Goal: Task Accomplishment & Management: Complete application form

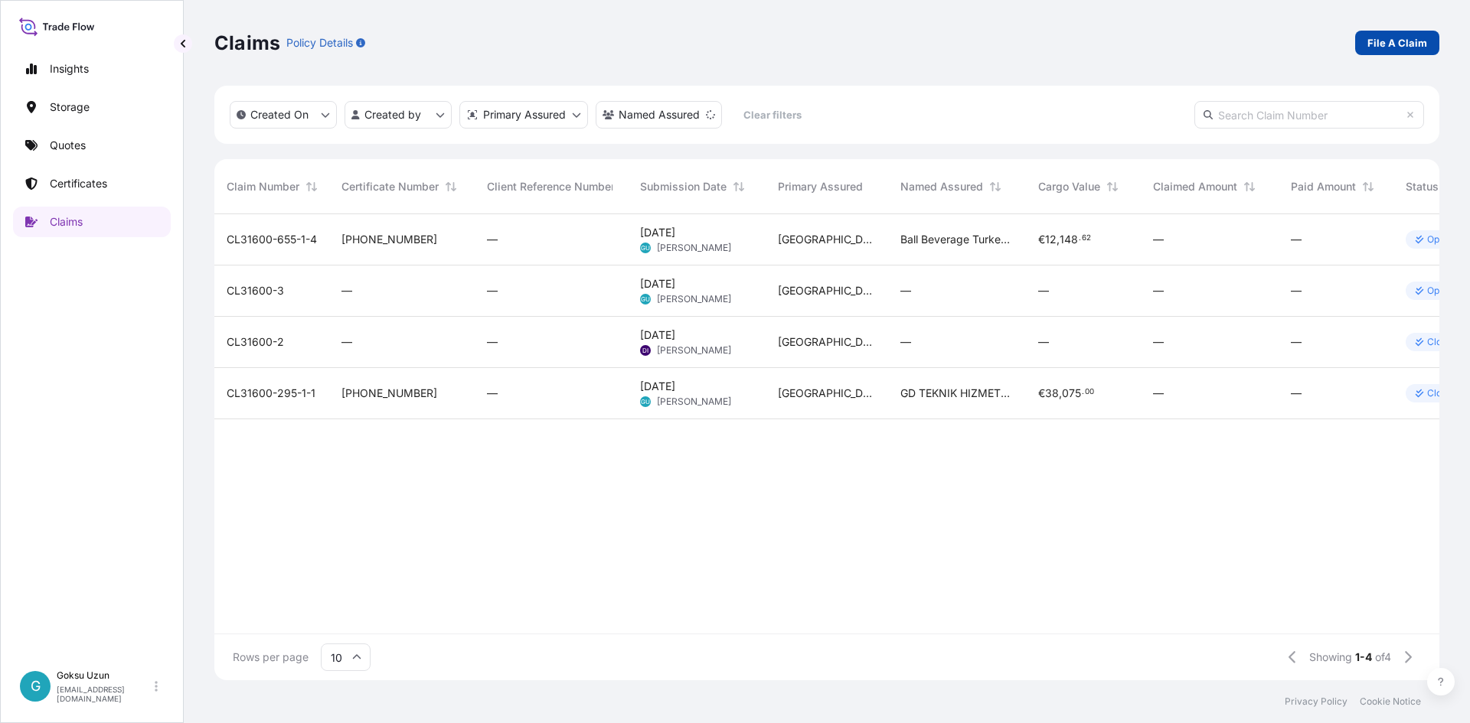
click at [1394, 49] on p "File A Claim" at bounding box center [1397, 42] width 60 height 15
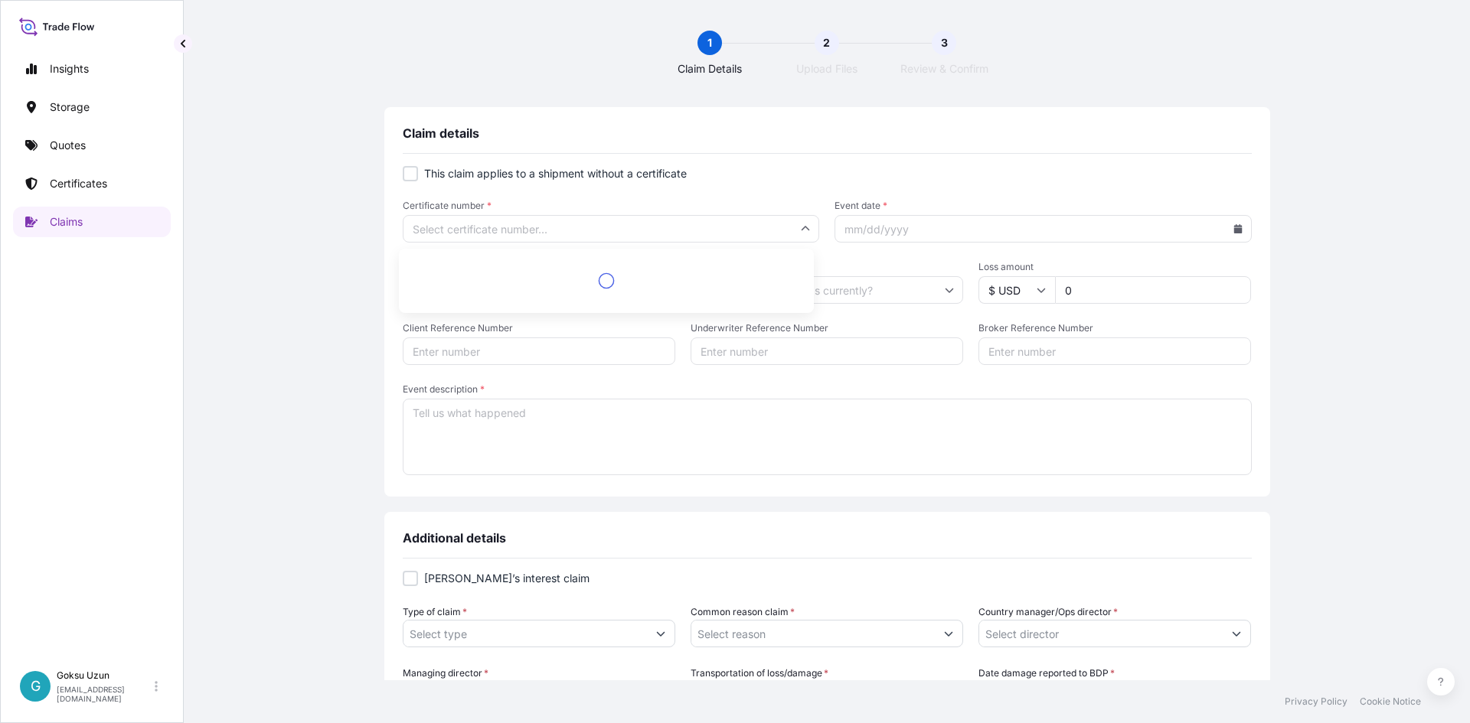
click at [426, 217] on input "Certificate number *" at bounding box center [611, 229] width 417 height 28
drag, startPoint x: 660, startPoint y: 203, endPoint x: 660, endPoint y: 214, distance: 10.7
click at [660, 211] on span "Certificate number *" at bounding box center [611, 206] width 417 height 12
click at [660, 215] on input "Certificate number *" at bounding box center [611, 229] width 417 height 28
click at [660, 221] on input "Certificate number *" at bounding box center [611, 229] width 417 height 28
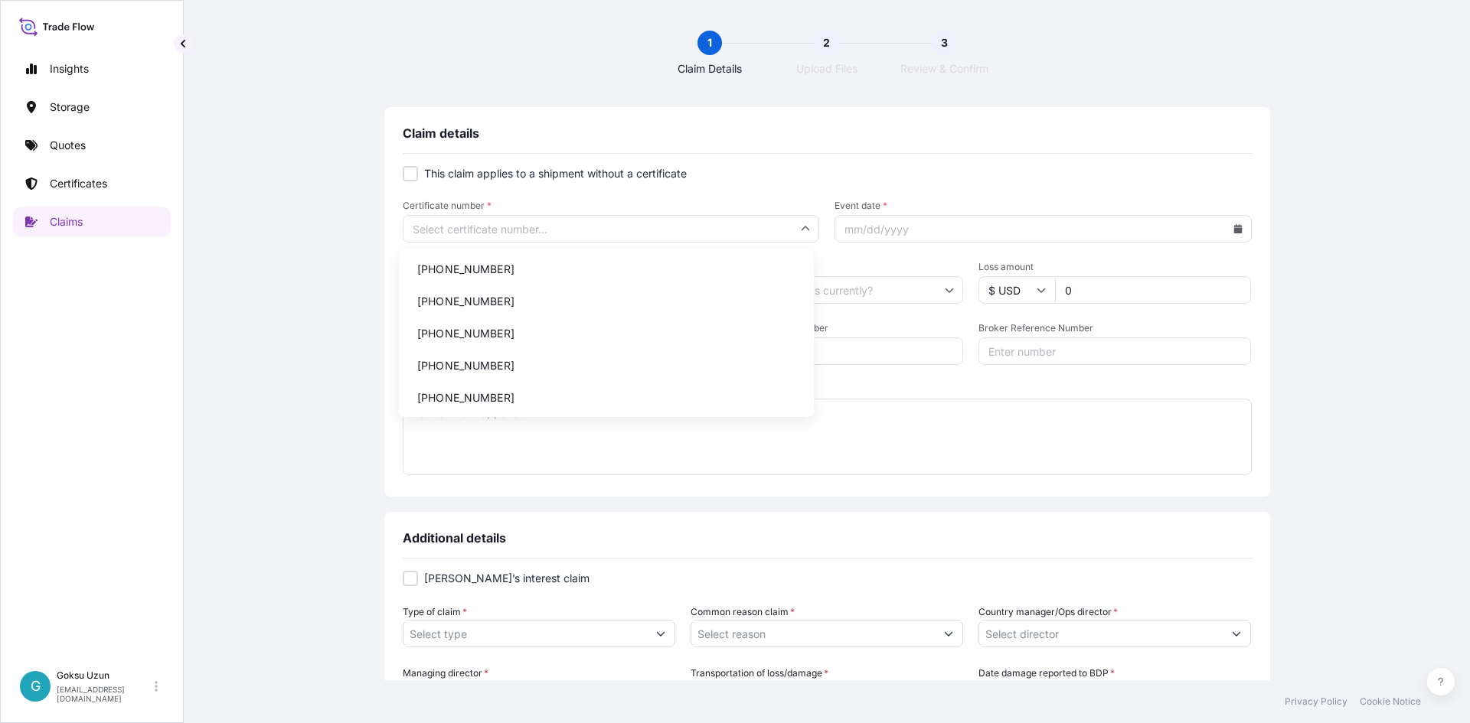
paste input "[PHONE_NUMBER]"
type input "[PHONE_NUMBER]"
click at [512, 263] on li "[PHONE_NUMBER]" at bounding box center [606, 269] width 403 height 29
click at [949, 288] on input "Current location of goods" at bounding box center [826, 290] width 272 height 28
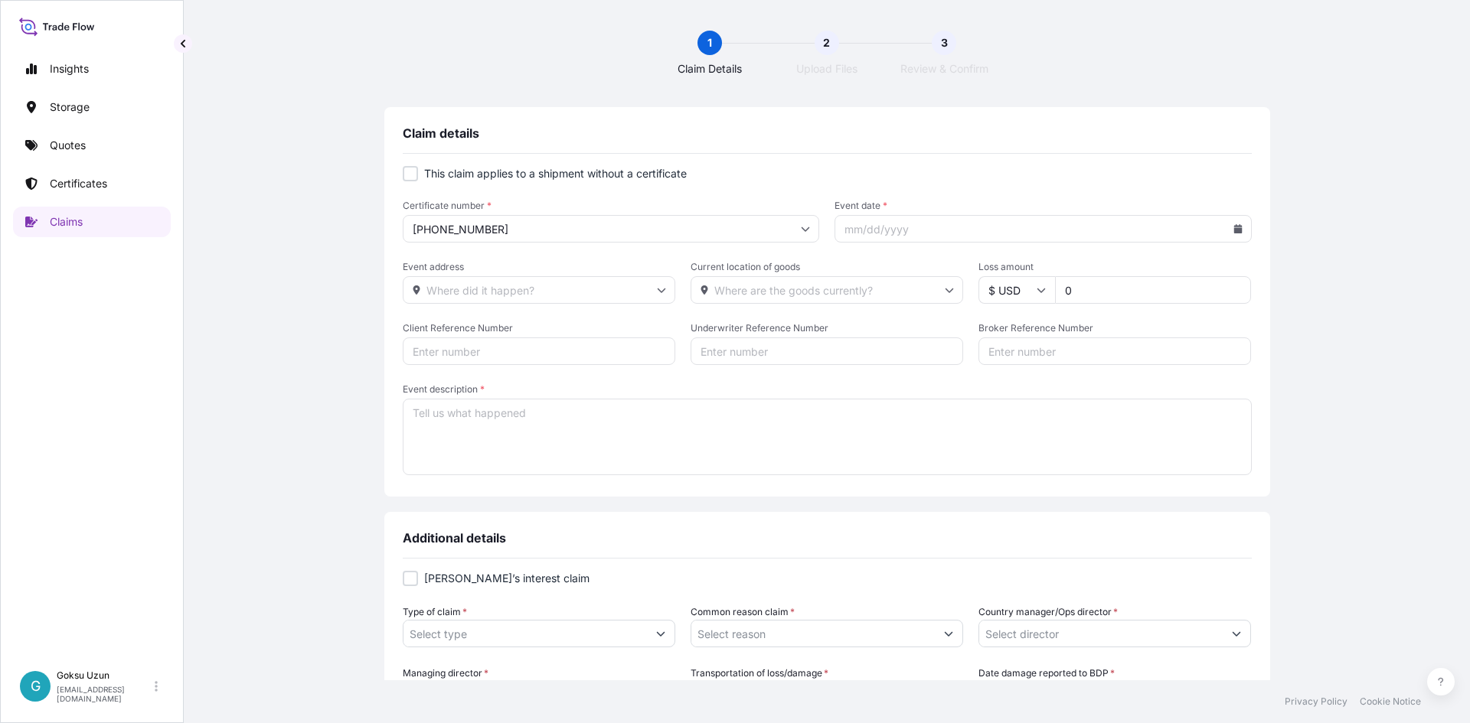
click at [1228, 240] on input "Event date *" at bounding box center [1042, 229] width 417 height 28
click at [1233, 230] on icon at bounding box center [1237, 228] width 8 height 9
click at [1012, 272] on div "[DATE]" at bounding box center [1011, 272] width 36 height 18
click at [1078, 392] on div "2025" at bounding box center [1079, 407] width 60 height 40
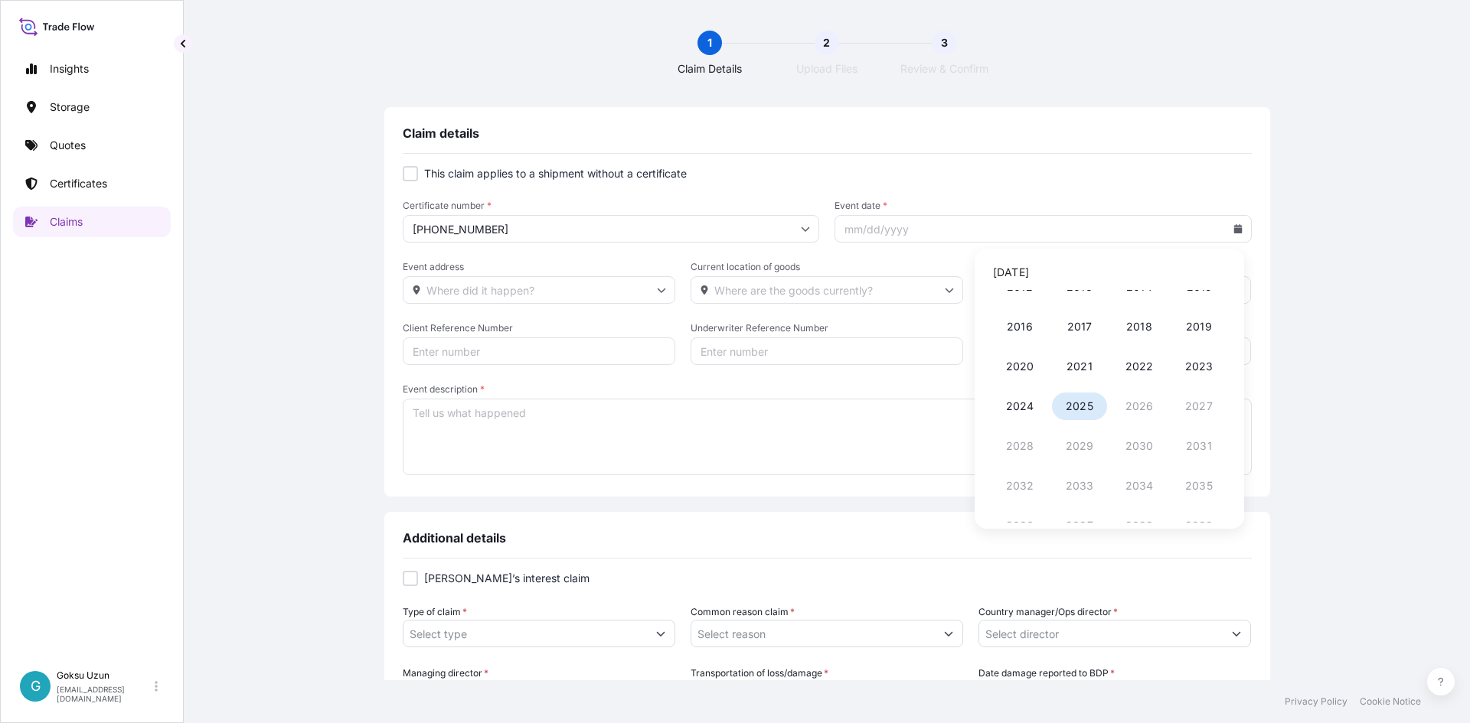
click at [1080, 405] on button "2025" at bounding box center [1079, 407] width 55 height 28
click at [1170, 274] on icon at bounding box center [1169, 273] width 5 height 8
click at [1223, 272] on button at bounding box center [1213, 272] width 24 height 24
click at [1217, 271] on button at bounding box center [1213, 272] width 24 height 24
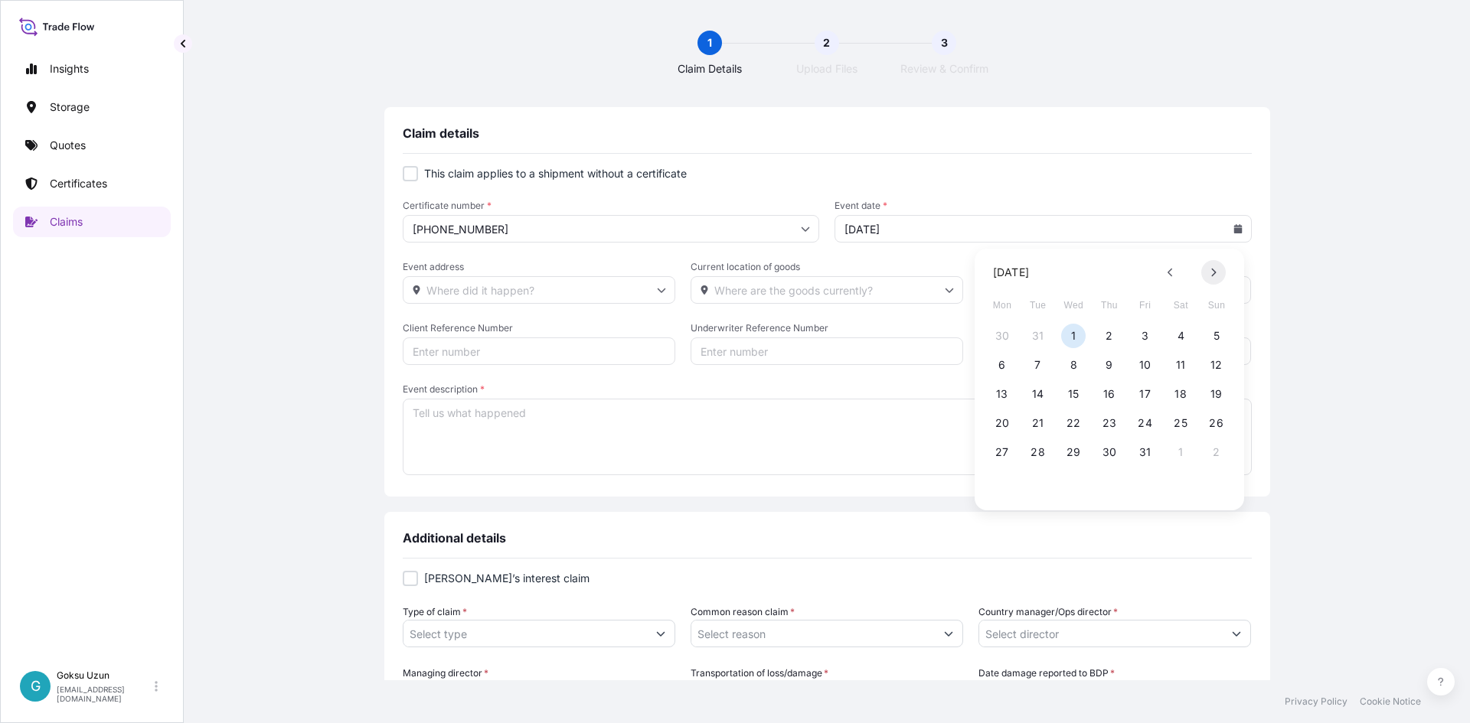
click at [1217, 271] on button at bounding box center [1213, 272] width 24 height 24
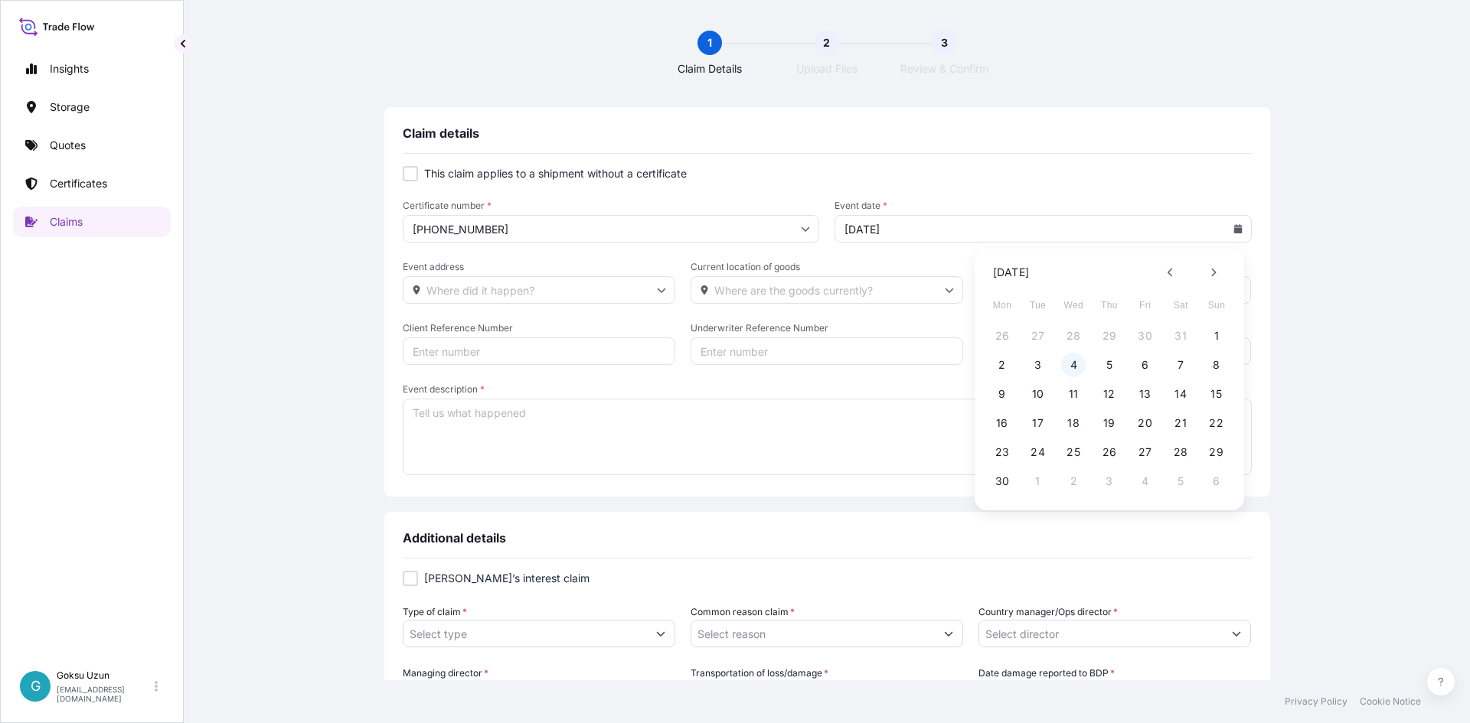
click at [1073, 370] on button "4" at bounding box center [1073, 365] width 24 height 24
type input "[DATE]"
click at [547, 409] on textarea "Event description *" at bounding box center [827, 437] width 849 height 77
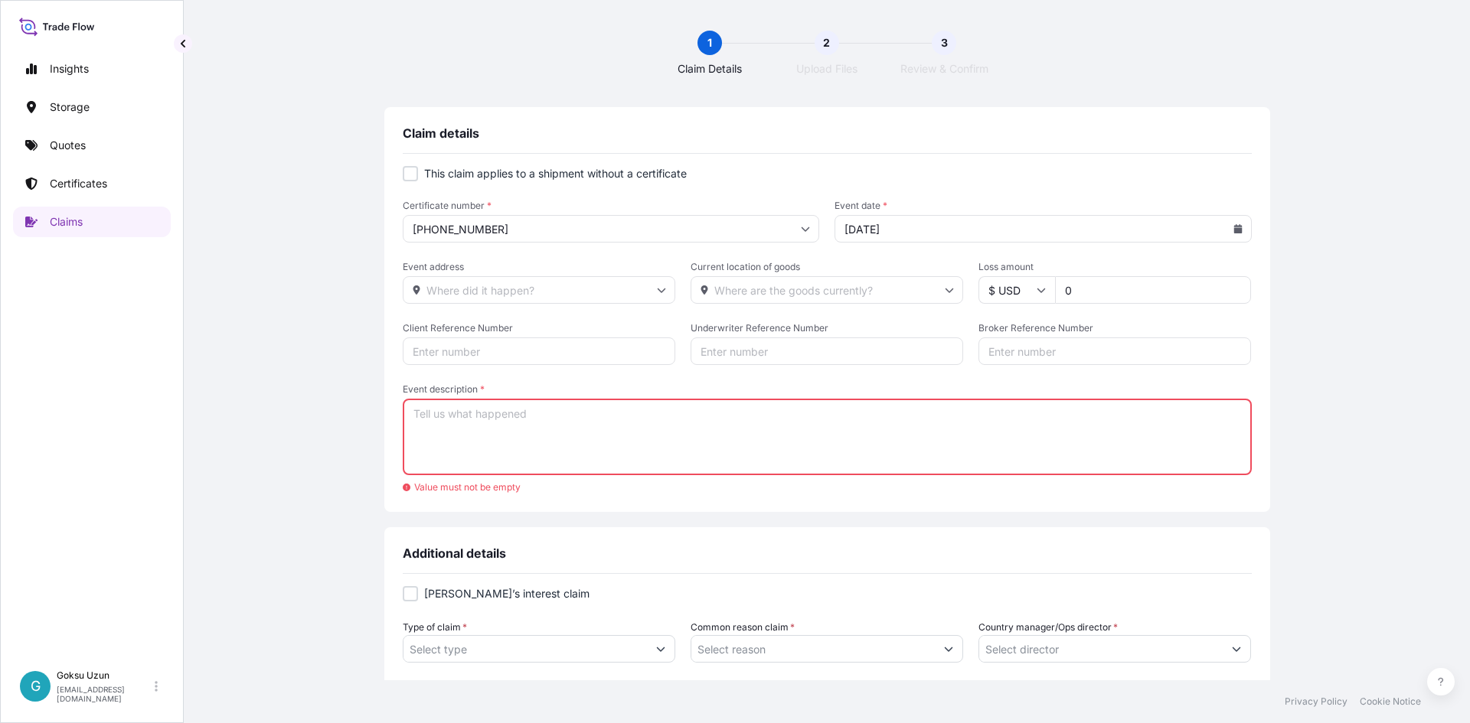
click at [535, 426] on textarea "Event description *" at bounding box center [827, 437] width 849 height 77
click at [446, 422] on textarea "Event description *" at bounding box center [827, 437] width 849 height 77
type textarea "Y"
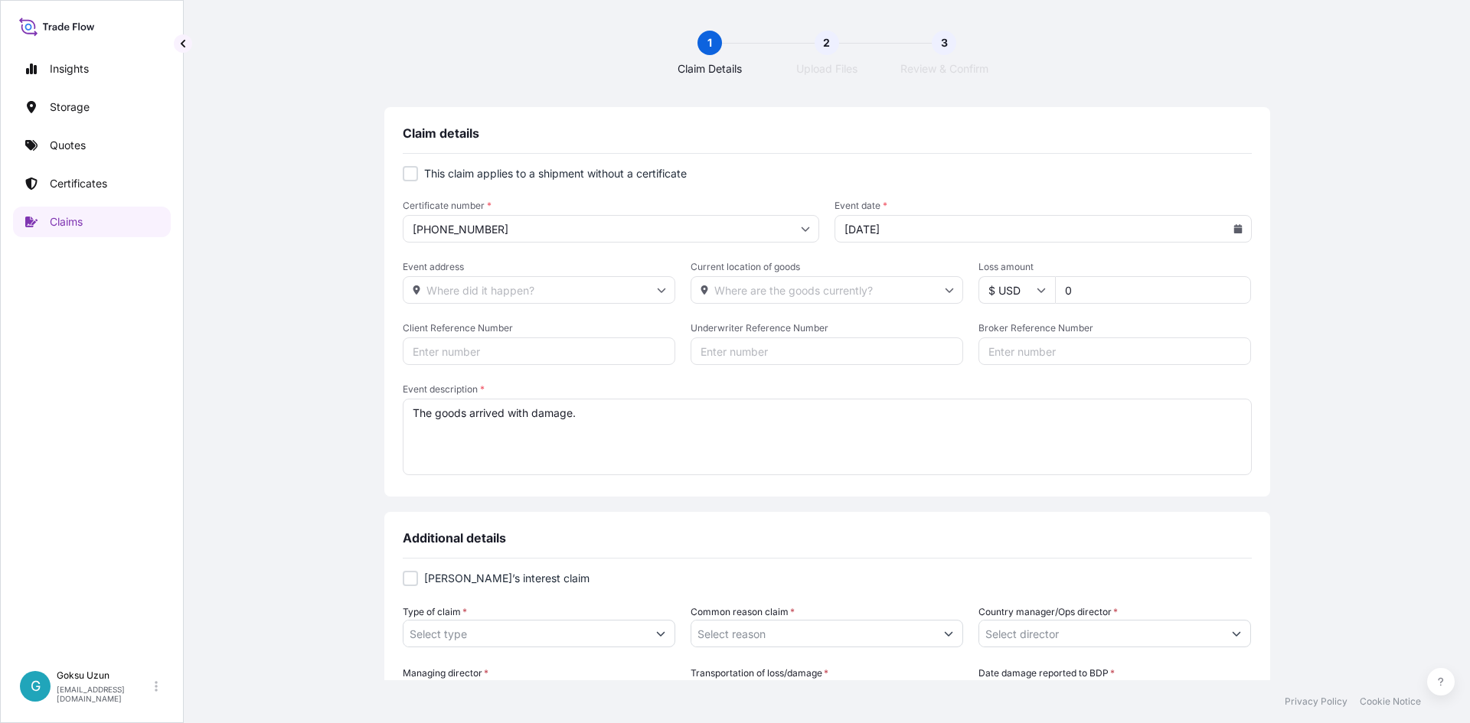
type textarea "The goods arrived with damage."
click at [379, 466] on div "Claim details This claim applies to a shipment without a certificate Certificat…" at bounding box center [826, 590] width 1225 height 967
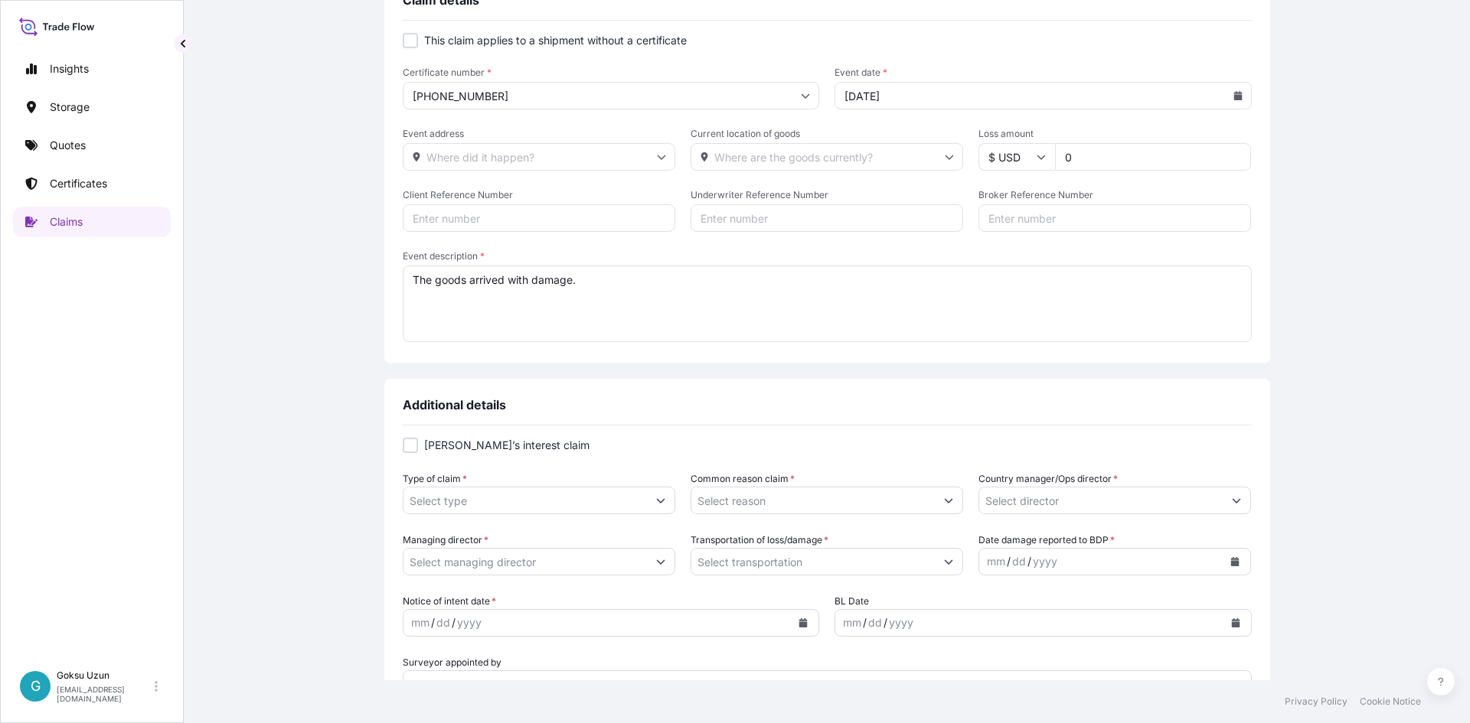
scroll to position [153, 0]
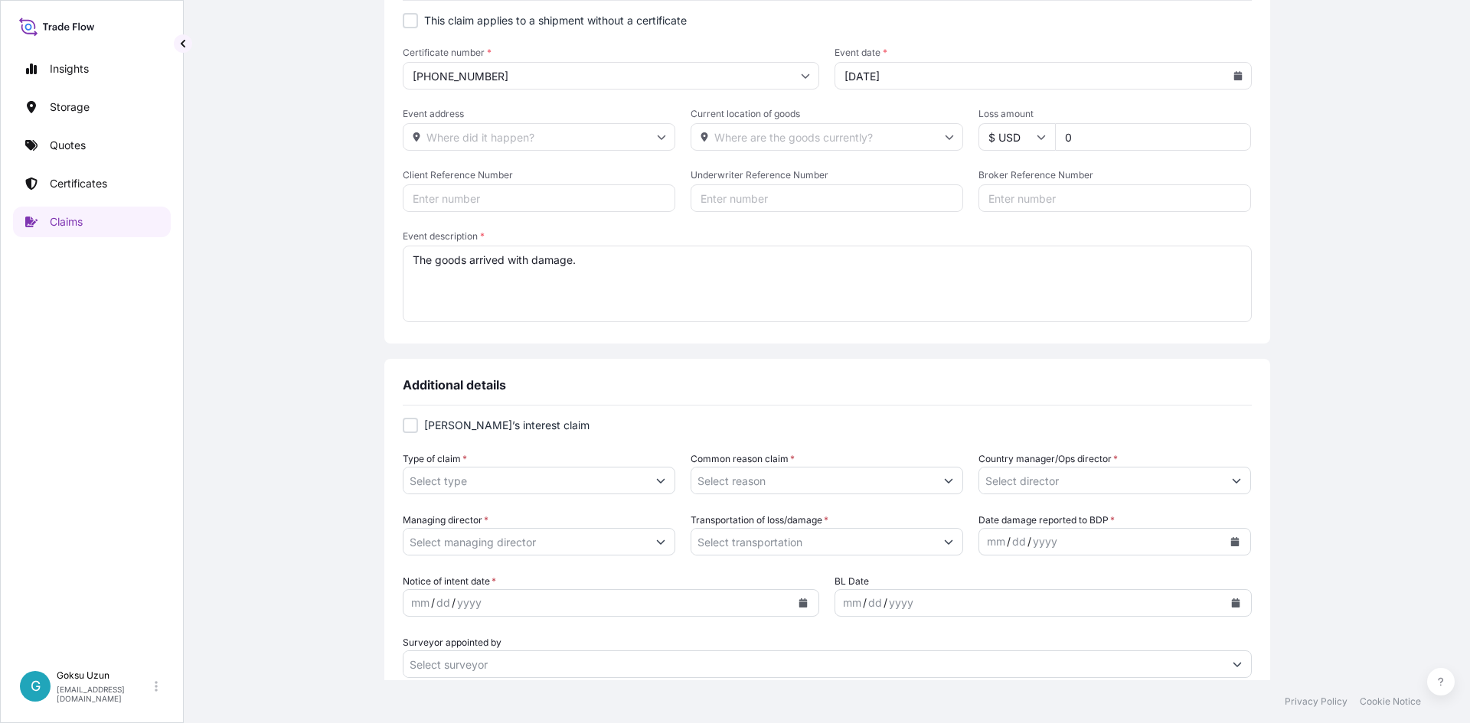
click at [407, 428] on div at bounding box center [410, 425] width 15 height 15
checkbox input "true"
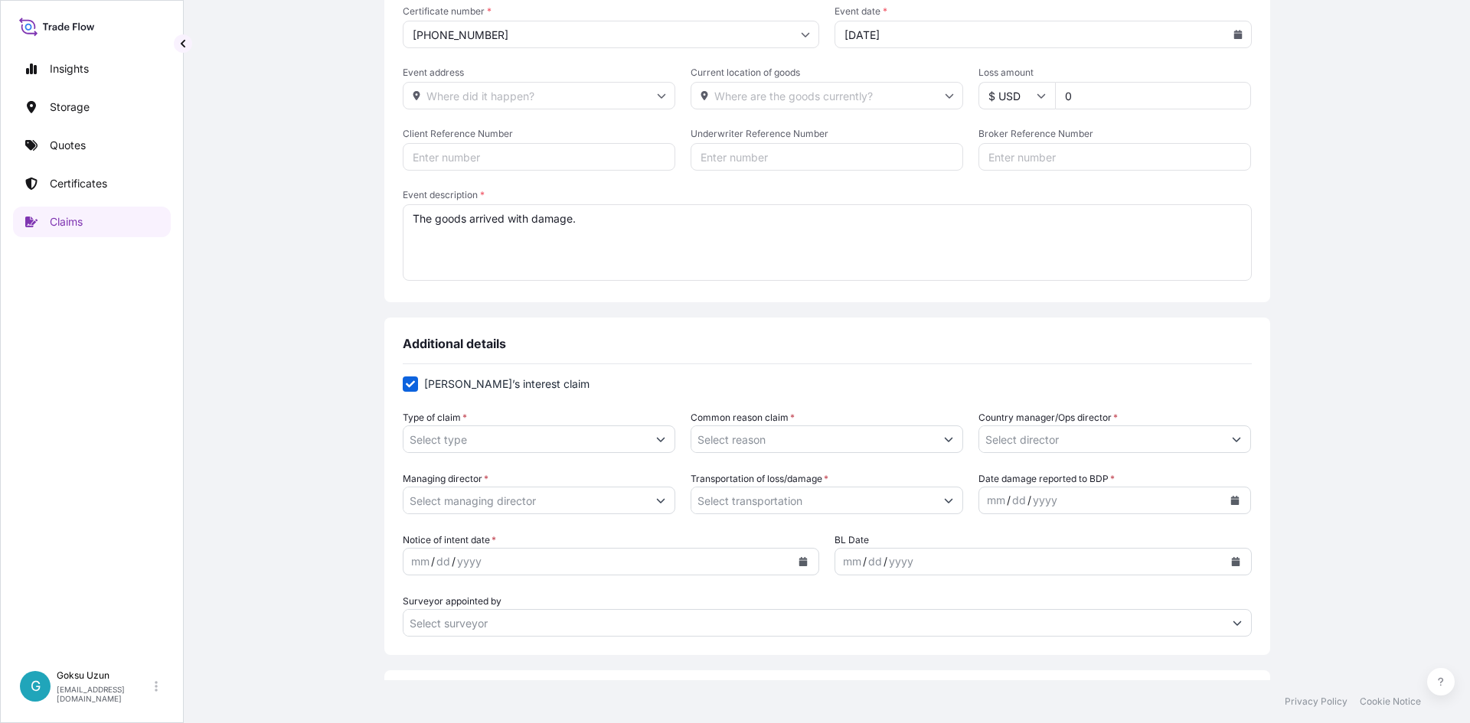
scroll to position [230, 0]
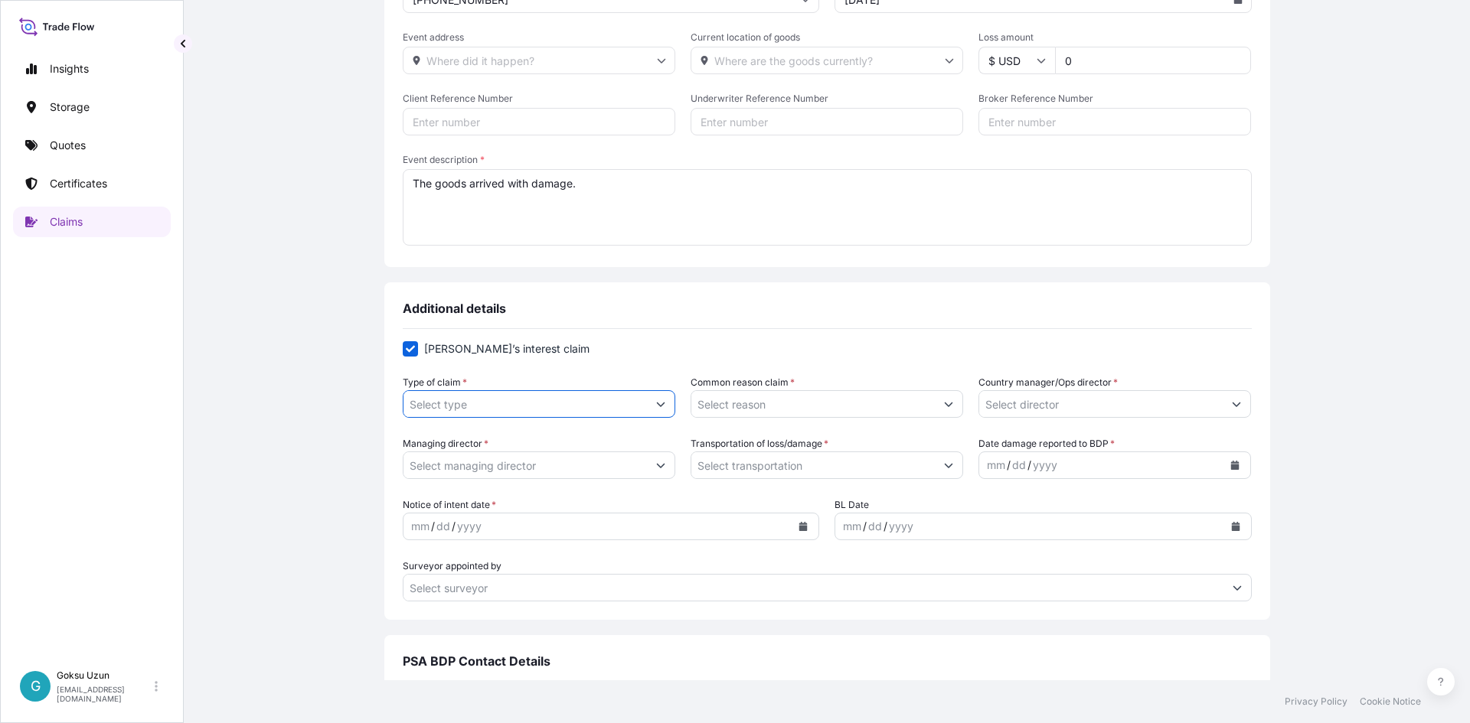
click at [618, 406] on input "Type of claim *" at bounding box center [524, 404] width 243 height 28
click at [656, 406] on icon "Show suggestions" at bounding box center [660, 404] width 9 height 9
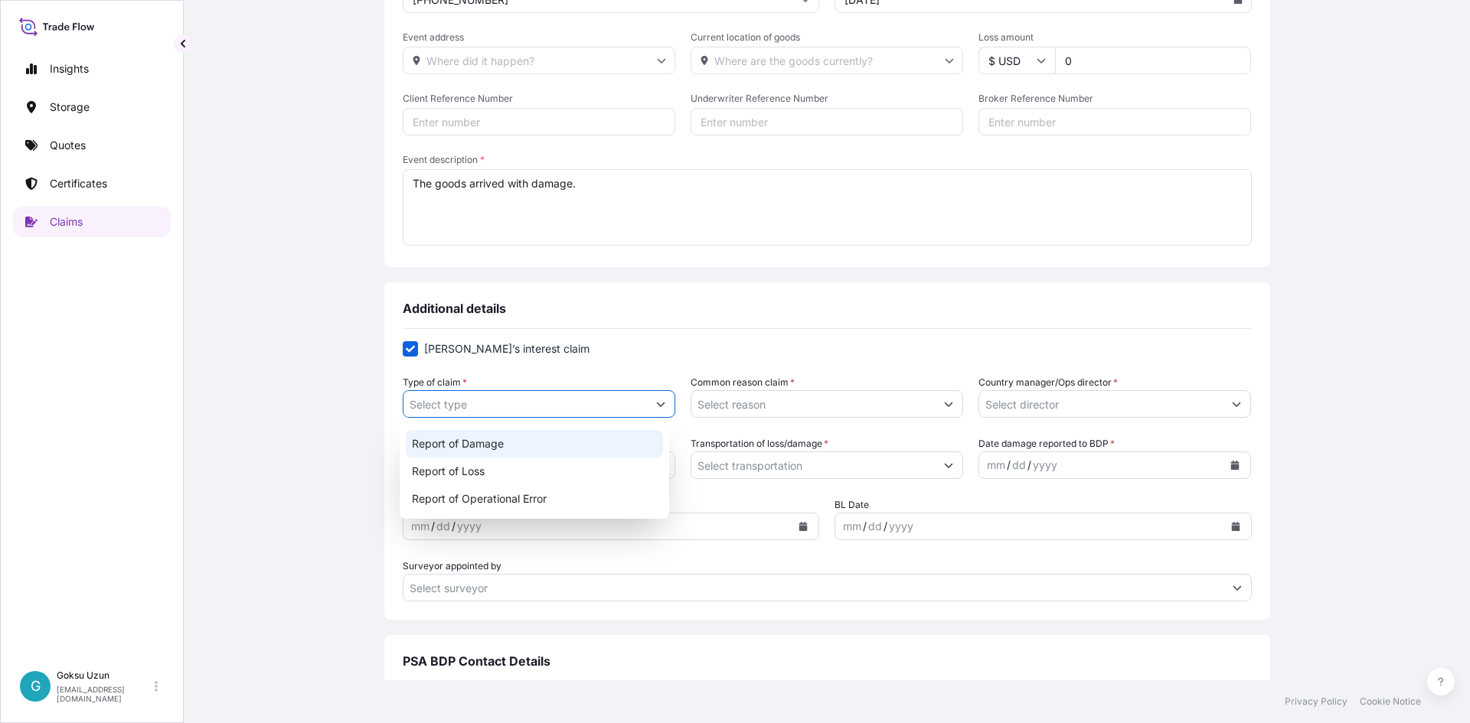
click at [457, 445] on div "Report of Damage" at bounding box center [535, 444] width 258 height 28
type input "Report of Damage"
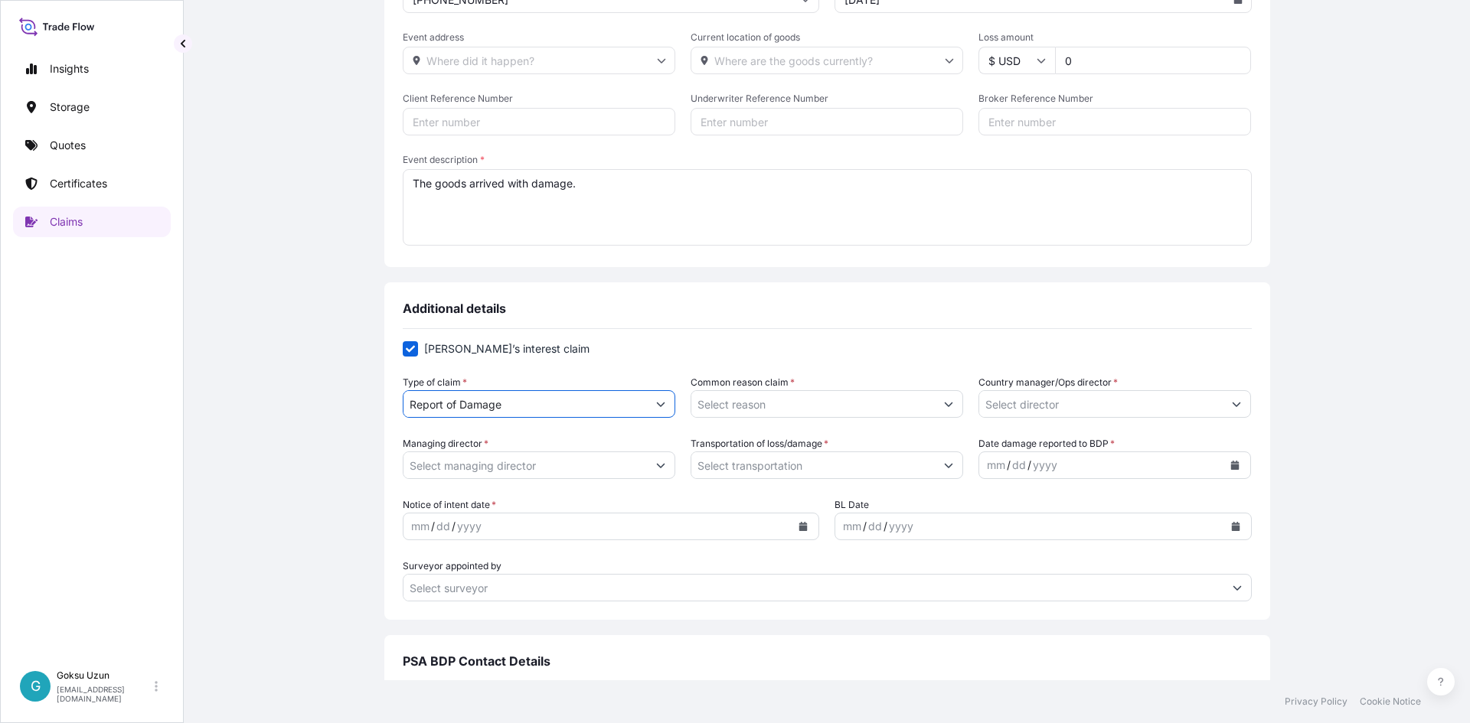
click at [945, 404] on icon "Show suggestions" at bounding box center [949, 405] width 8 height 5
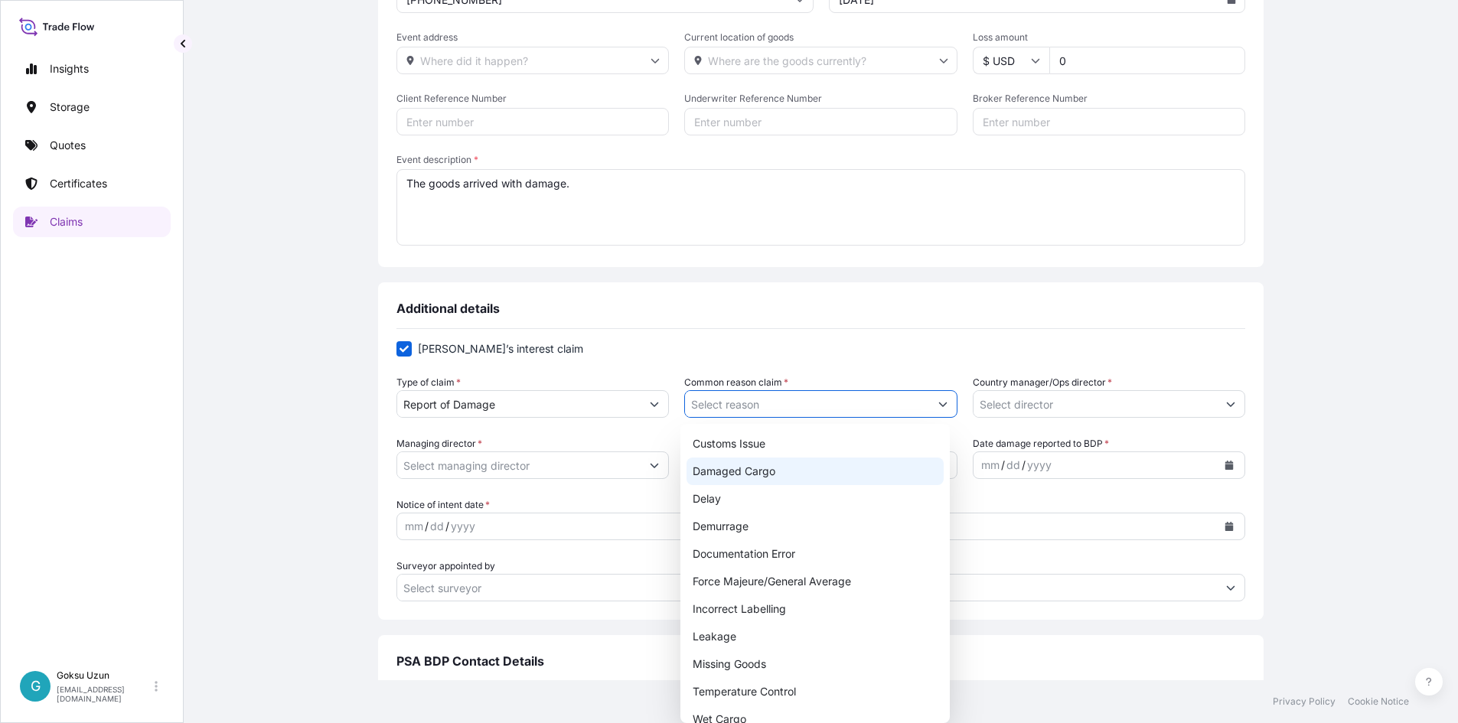
click at [766, 468] on div "Damaged Cargo" at bounding box center [816, 472] width 258 height 28
type input "Damaged Cargo"
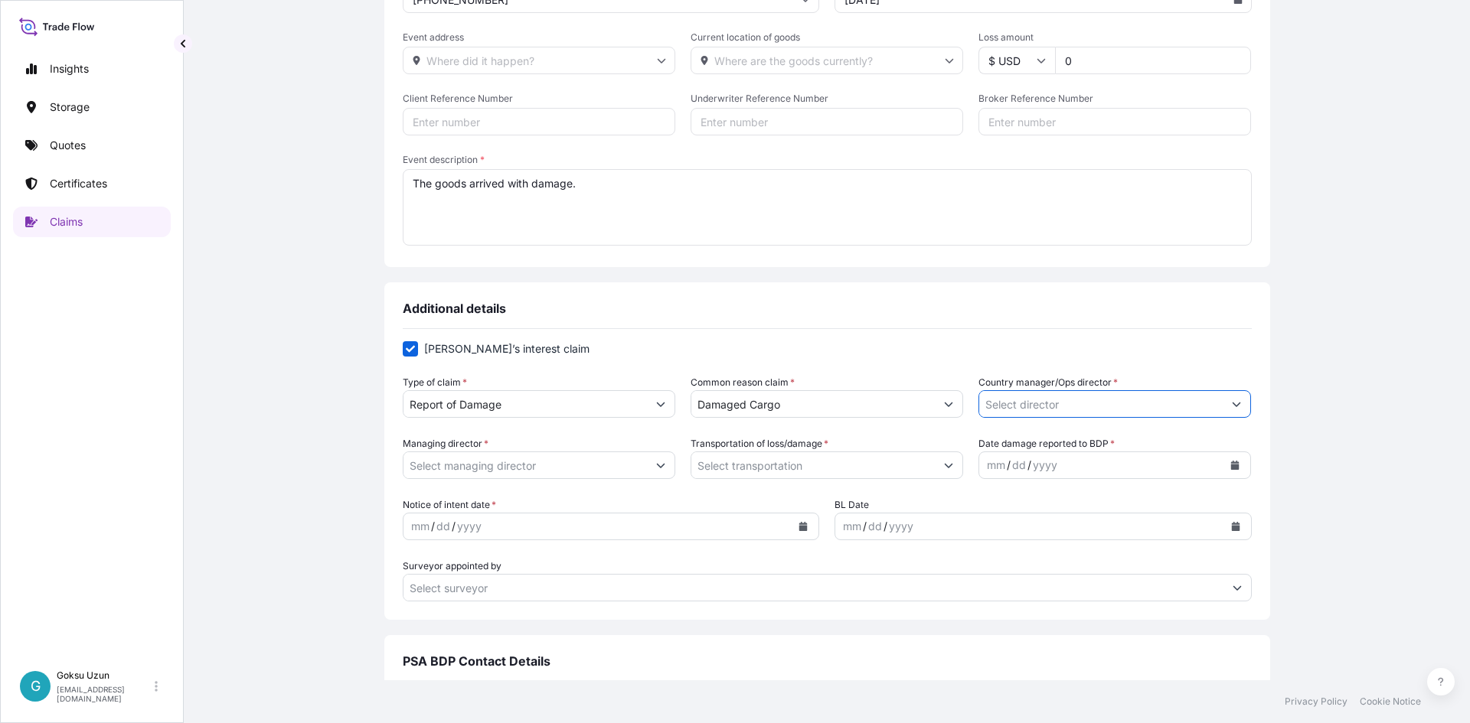
click at [1166, 407] on input "Country manager/Ops director *" at bounding box center [1100, 404] width 243 height 28
drag, startPoint x: 1244, startPoint y: 402, endPoint x: 1236, endPoint y: 403, distance: 7.7
click at [1242, 402] on div "Additional details [PERSON_NAME]’s interest claim Type of claim * Report of Dam…" at bounding box center [827, 451] width 886 height 338
click at [1232, 403] on icon "Show suggestions" at bounding box center [1236, 404] width 9 height 9
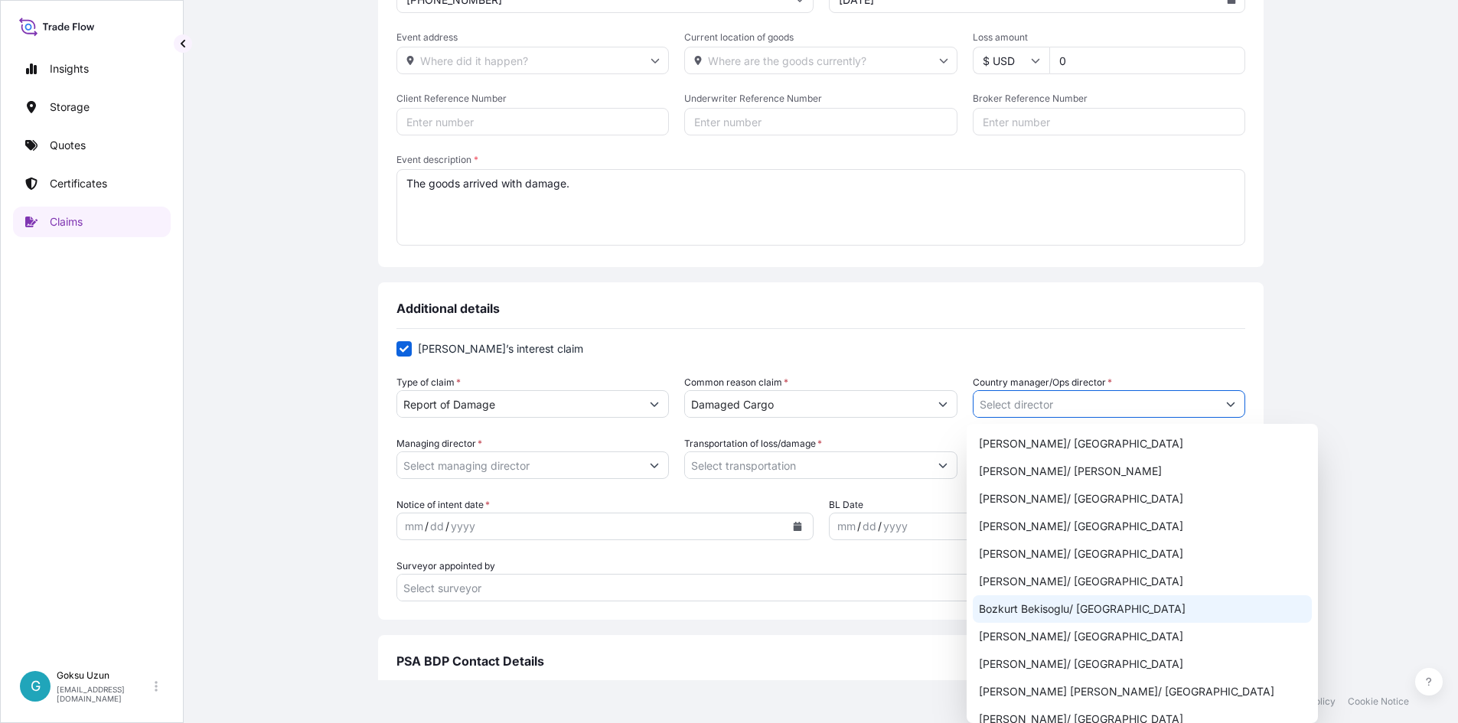
click at [1012, 607] on div "Bozkurt Bekisoglu/ [GEOGRAPHIC_DATA]" at bounding box center [1142, 609] width 339 height 28
type input "Bozkurt Bekisoglu/ [GEOGRAPHIC_DATA]"
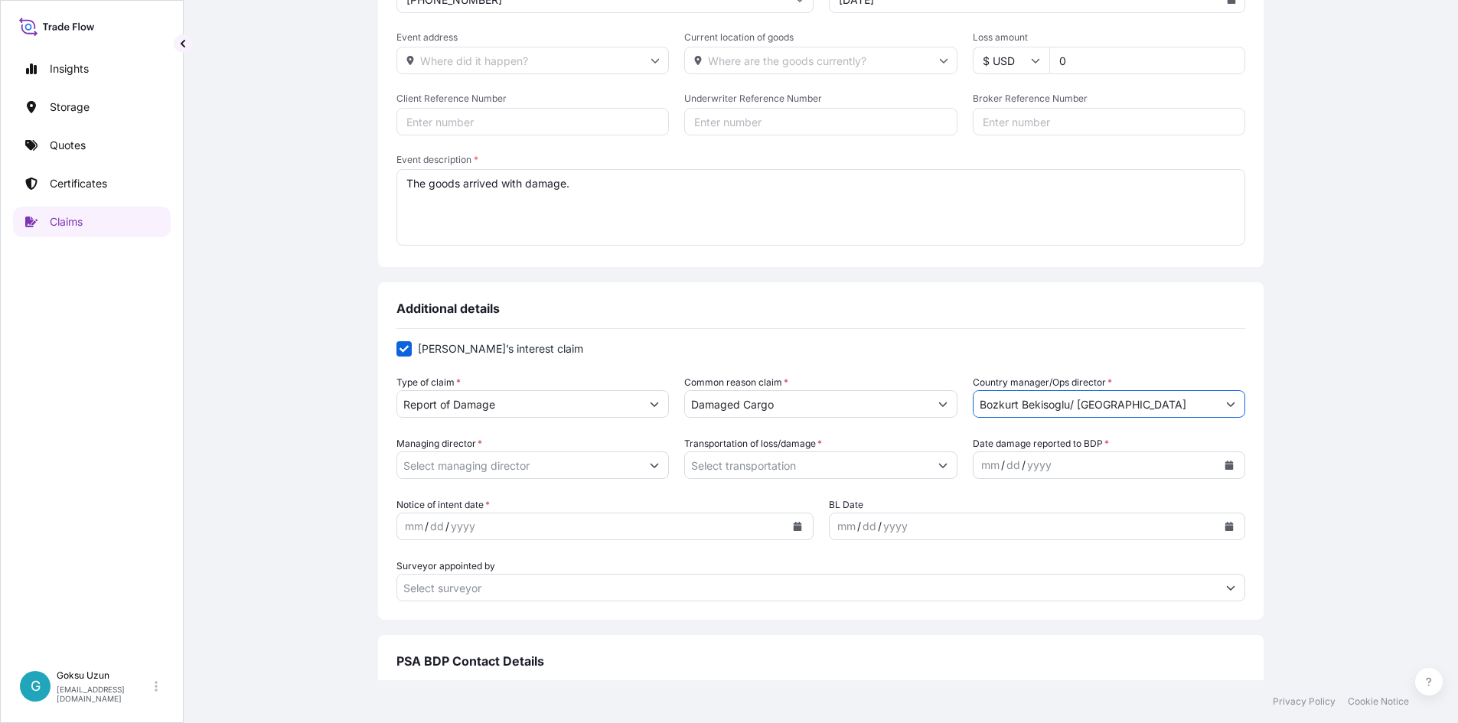
click at [655, 463] on button "Show suggestions" at bounding box center [655, 466] width 28 height 28
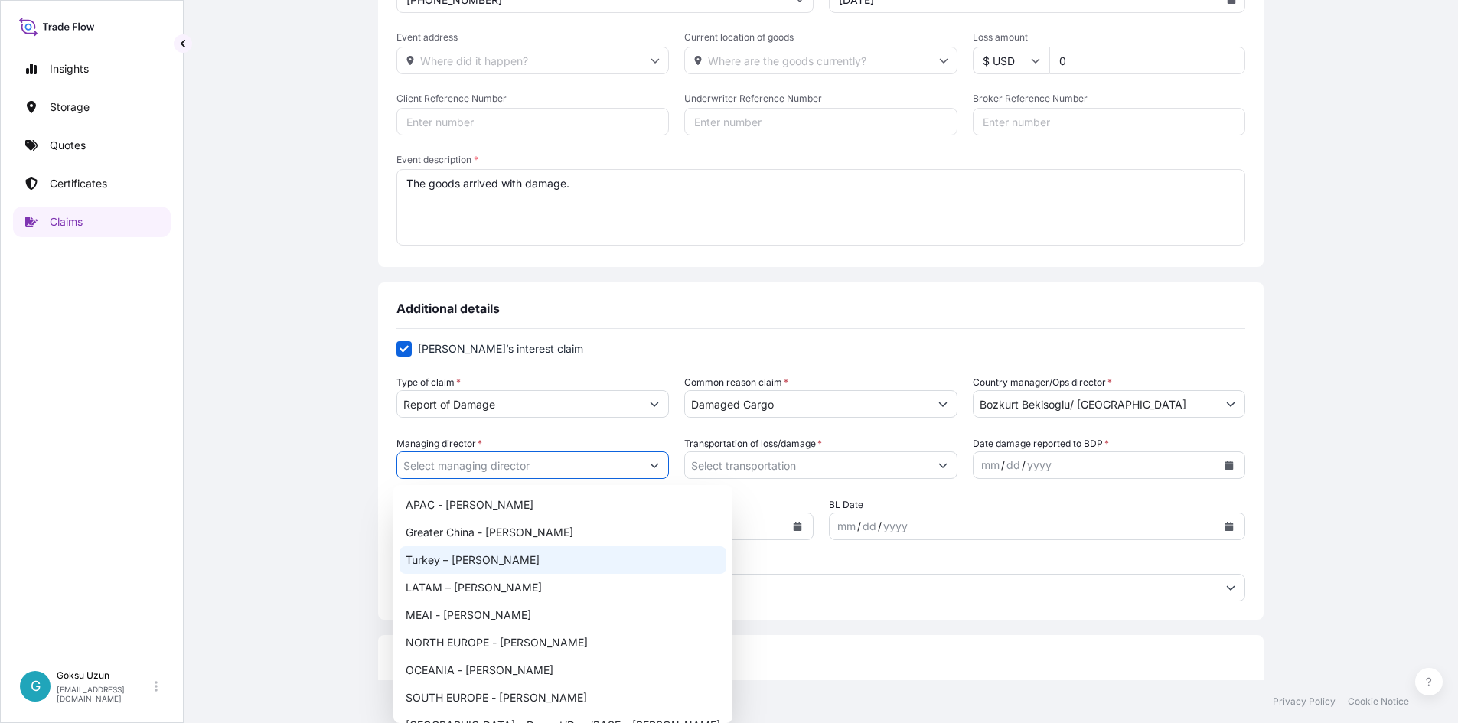
click at [480, 553] on div "Turkey – [PERSON_NAME]" at bounding box center [563, 561] width 327 height 28
type input "Turkey – [PERSON_NAME]"
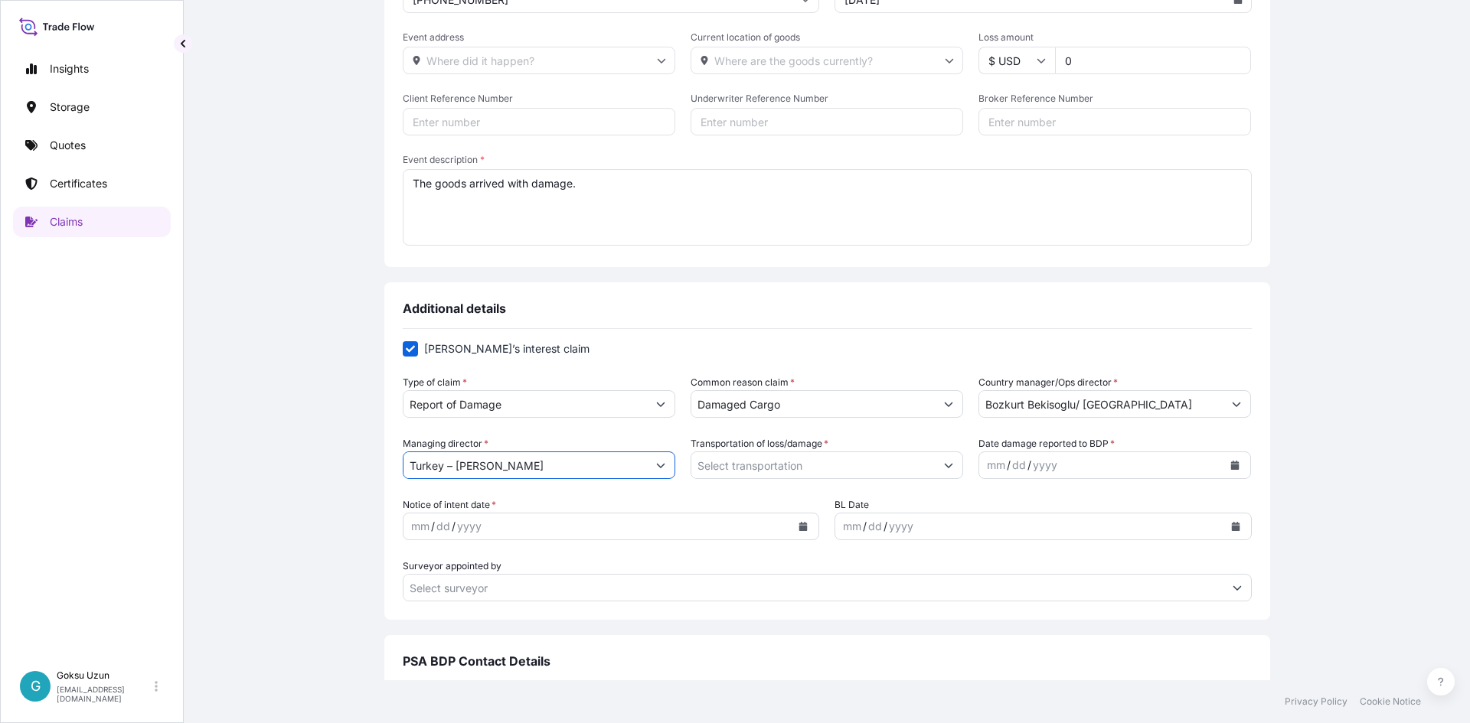
click at [944, 468] on icon "Show suggestions" at bounding box center [948, 465] width 9 height 9
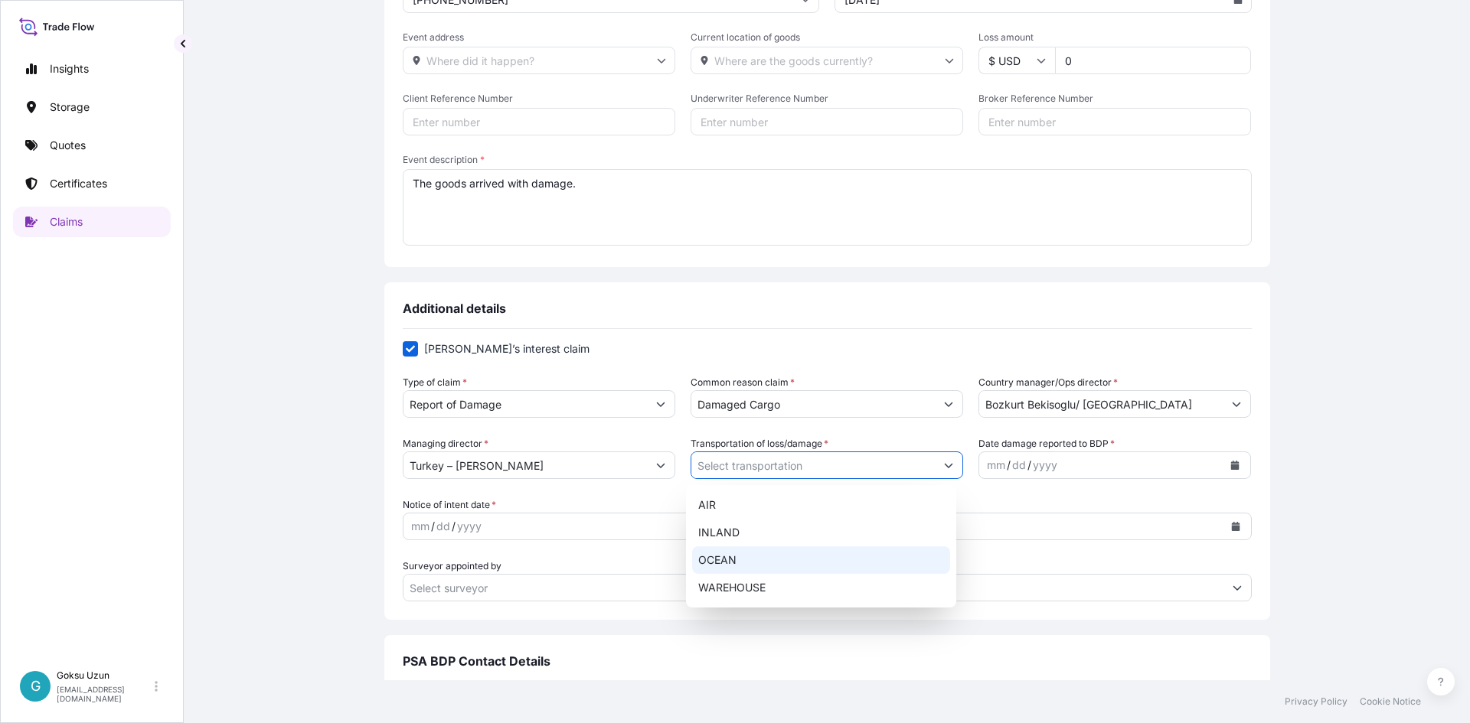
click at [728, 563] on div "OCEAN" at bounding box center [821, 561] width 258 height 28
type input "OCEAN"
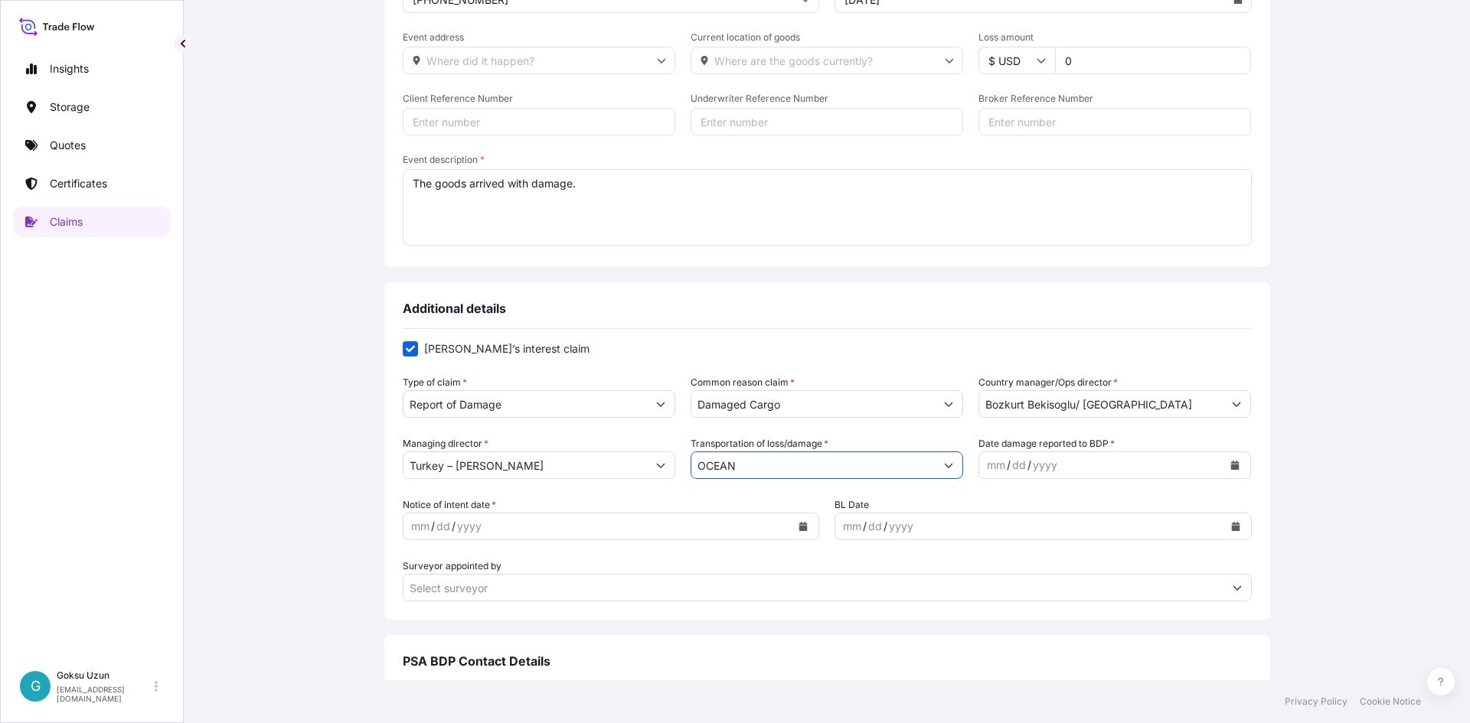
click at [1232, 465] on button "Calendar" at bounding box center [1234, 465] width 24 height 24
click at [997, 500] on button "Previous" at bounding box center [1004, 510] width 34 height 24
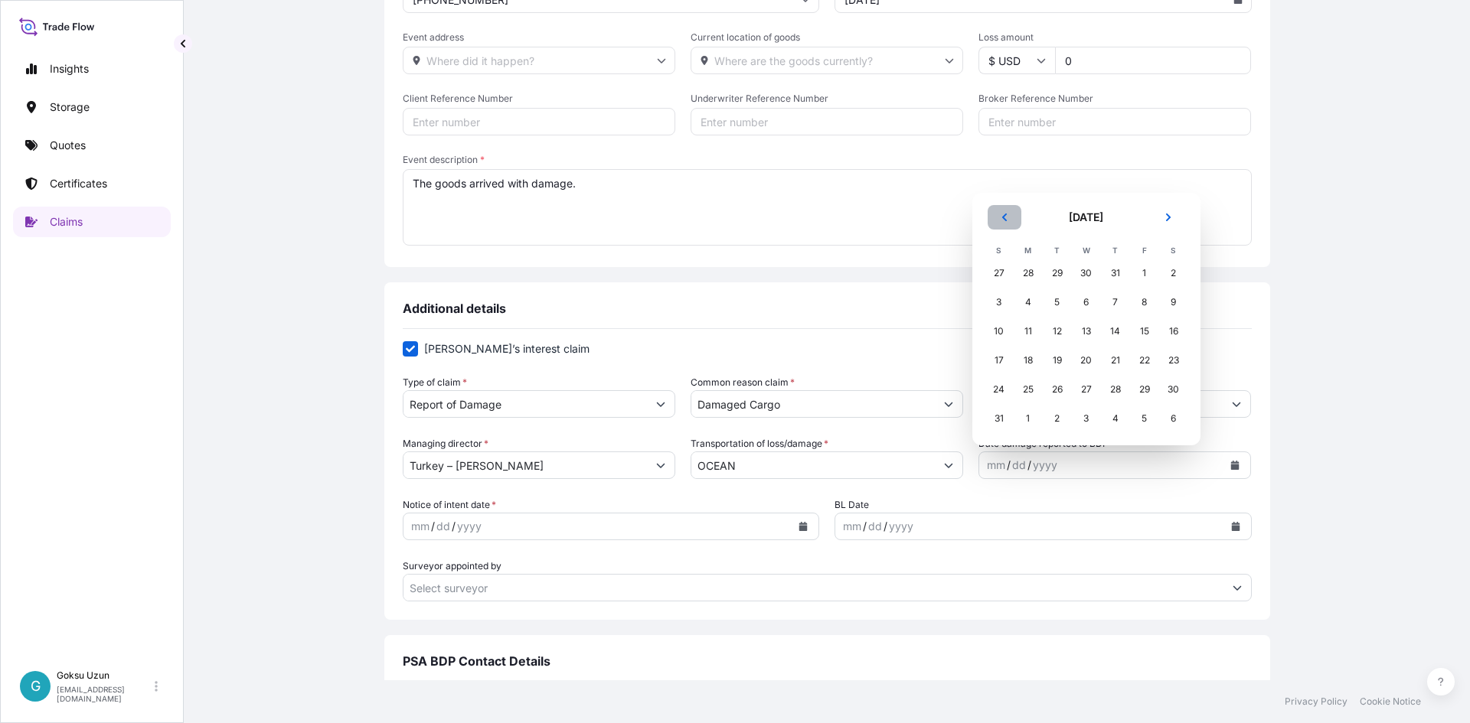
click at [1000, 214] on icon "Previous" at bounding box center [1004, 217] width 9 height 9
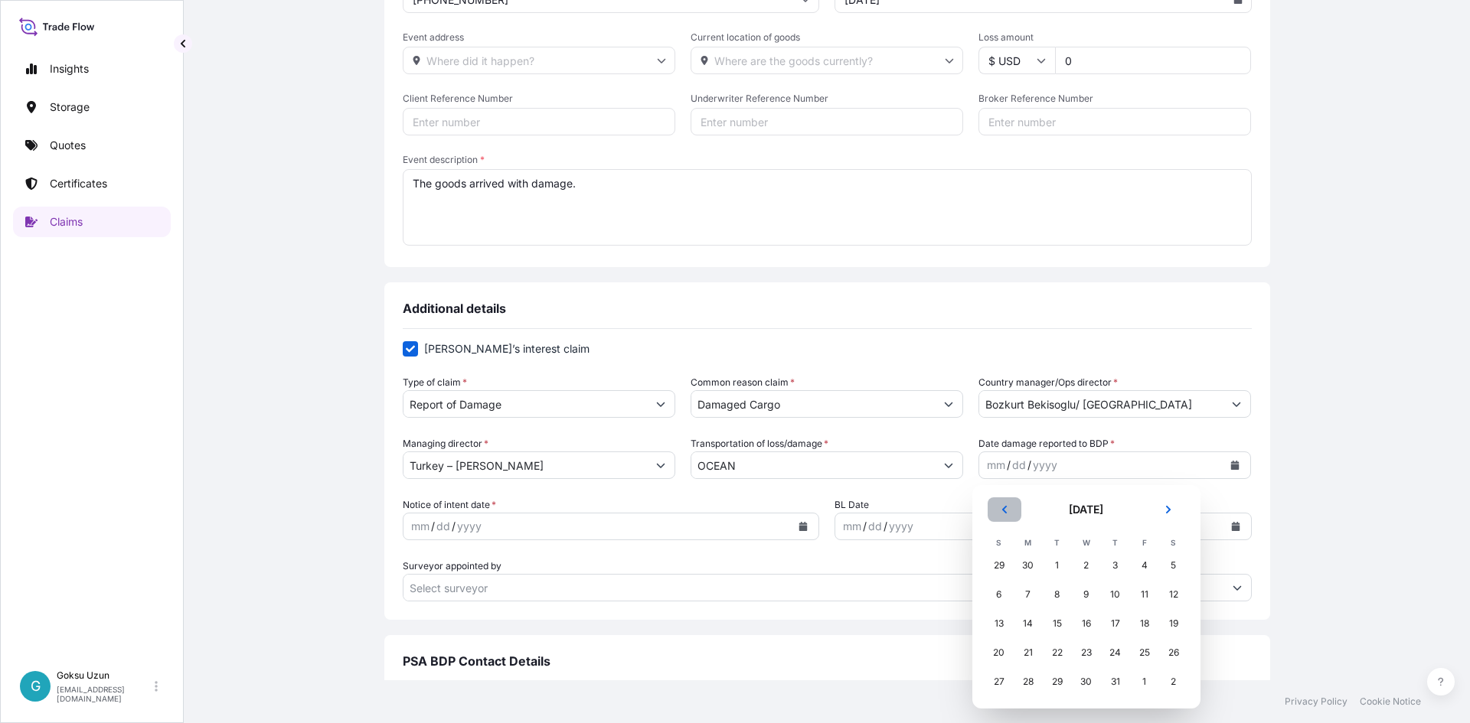
click at [1000, 505] on icon "Previous" at bounding box center [1004, 509] width 9 height 9
click at [1088, 565] on div "4" at bounding box center [1086, 566] width 28 height 28
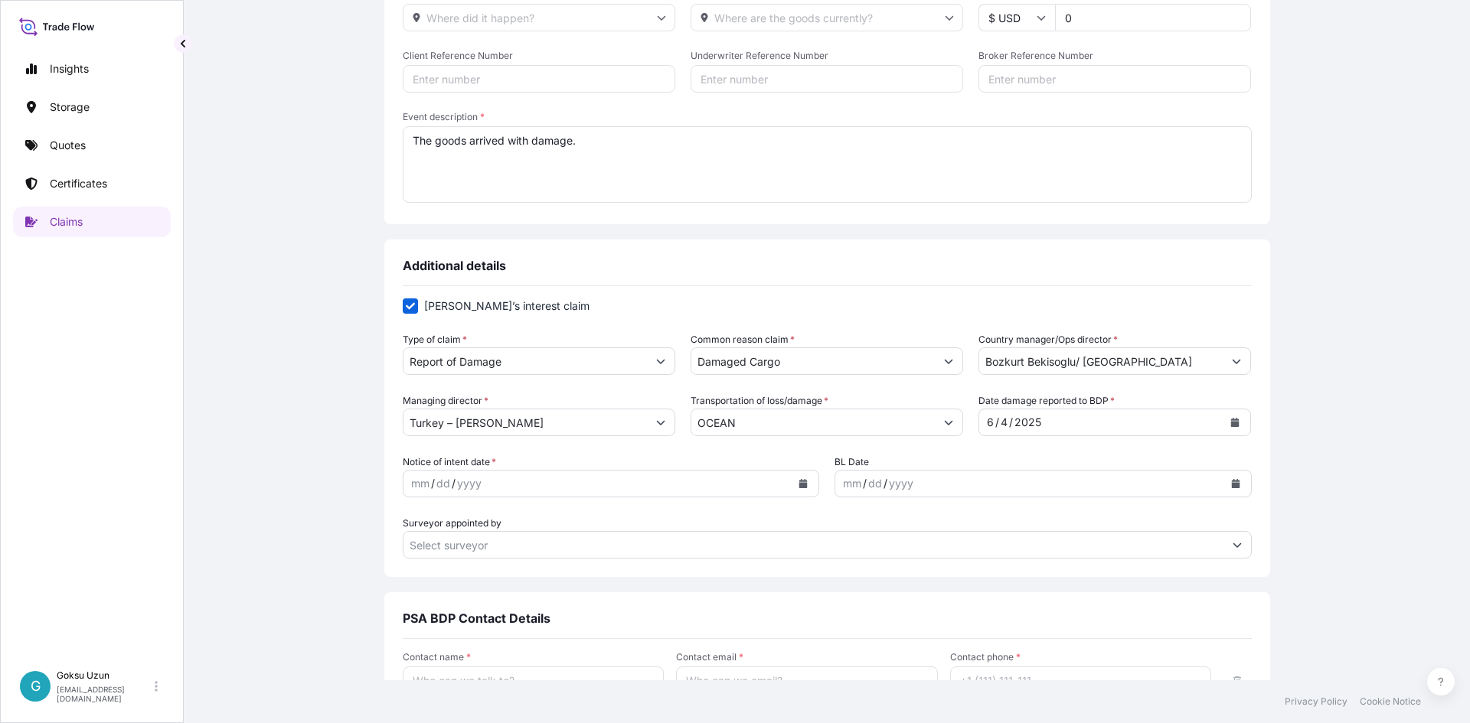
scroll to position [306, 0]
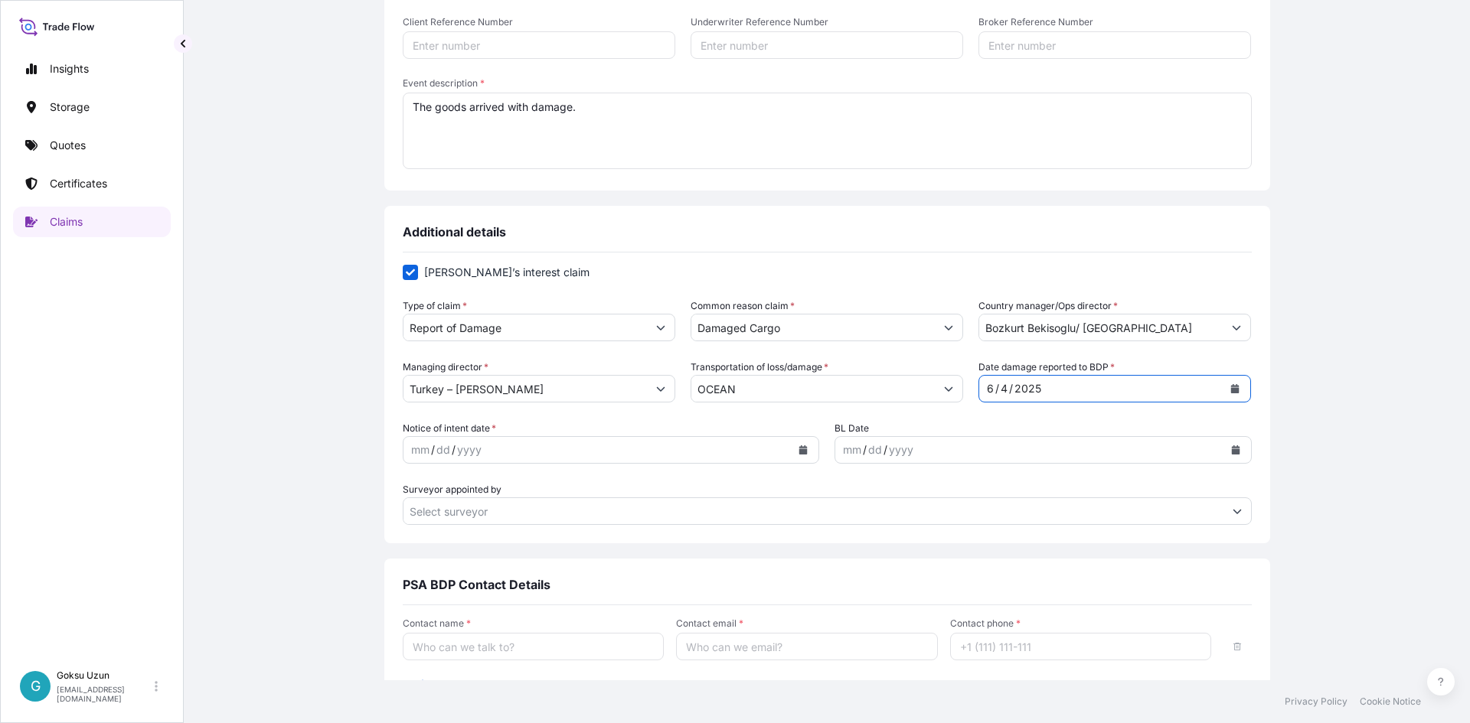
click at [799, 452] on icon "Calendar" at bounding box center [803, 449] width 8 height 9
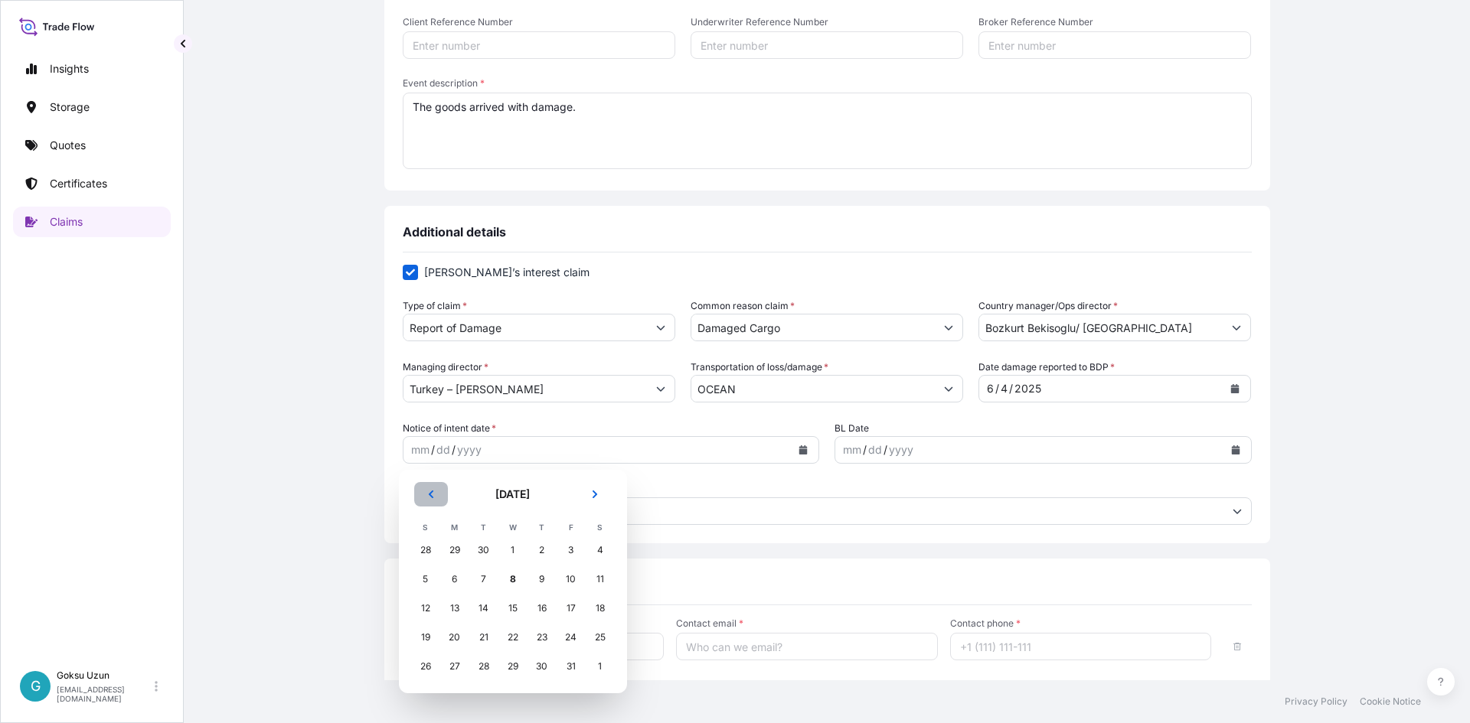
click at [424, 494] on button "Previous" at bounding box center [431, 494] width 34 height 24
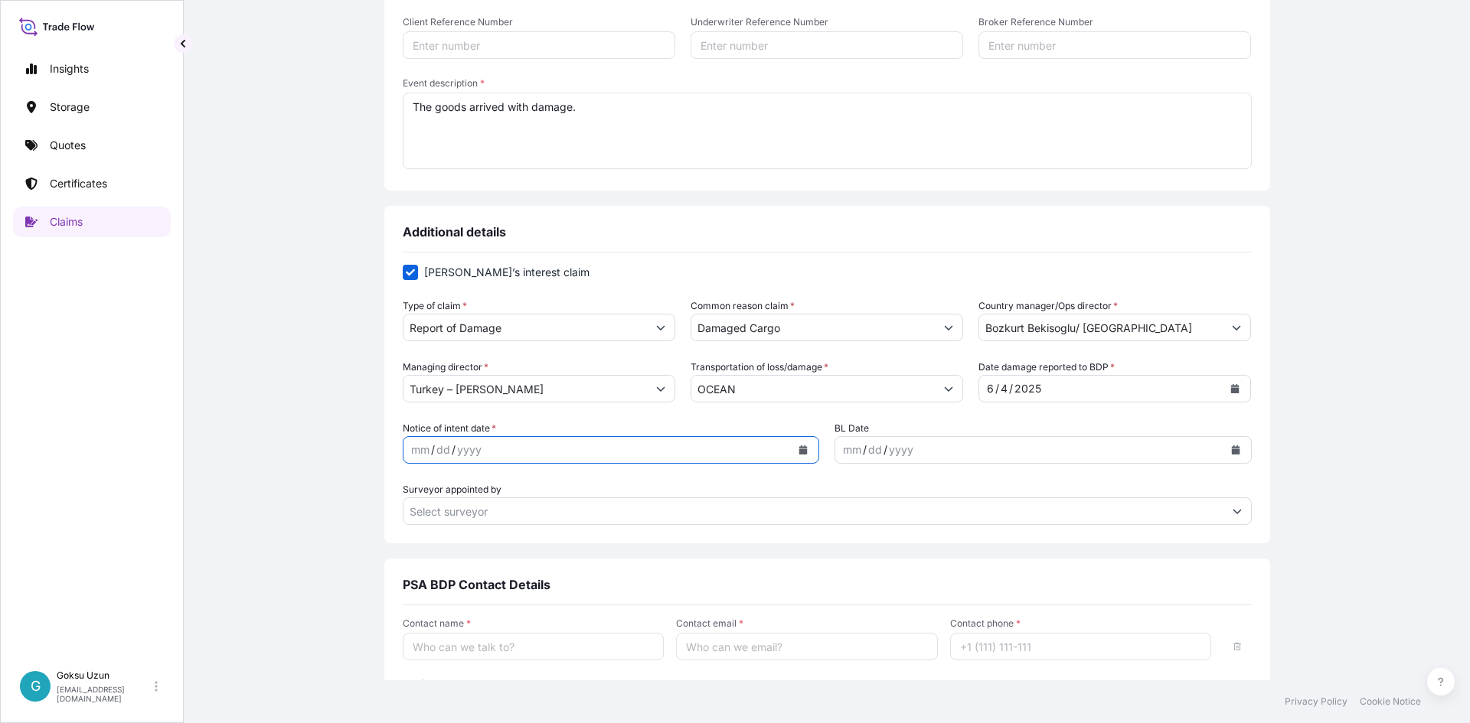
click at [799, 450] on icon "Calendar" at bounding box center [803, 449] width 8 height 9
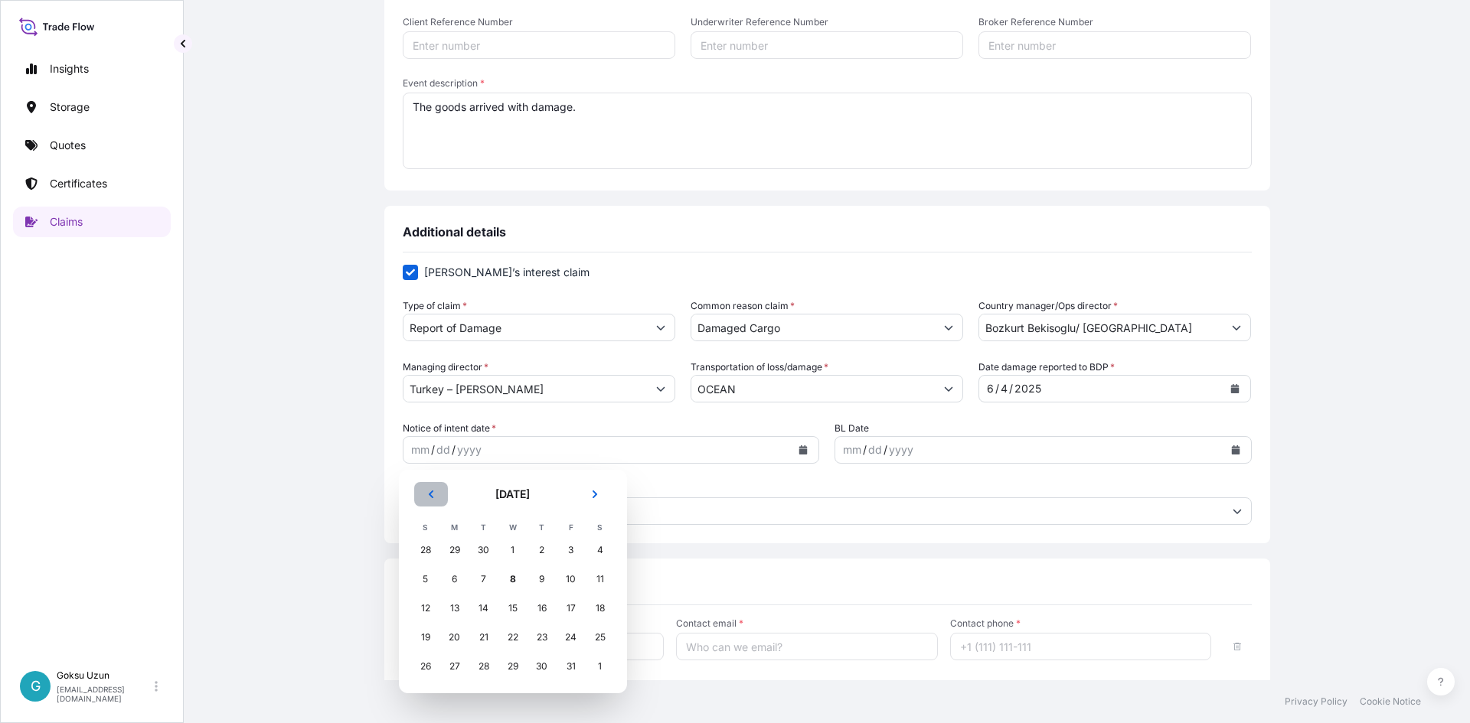
click at [426, 498] on icon "Previous" at bounding box center [430, 494] width 9 height 9
click at [423, 495] on button "Previous" at bounding box center [431, 494] width 34 height 24
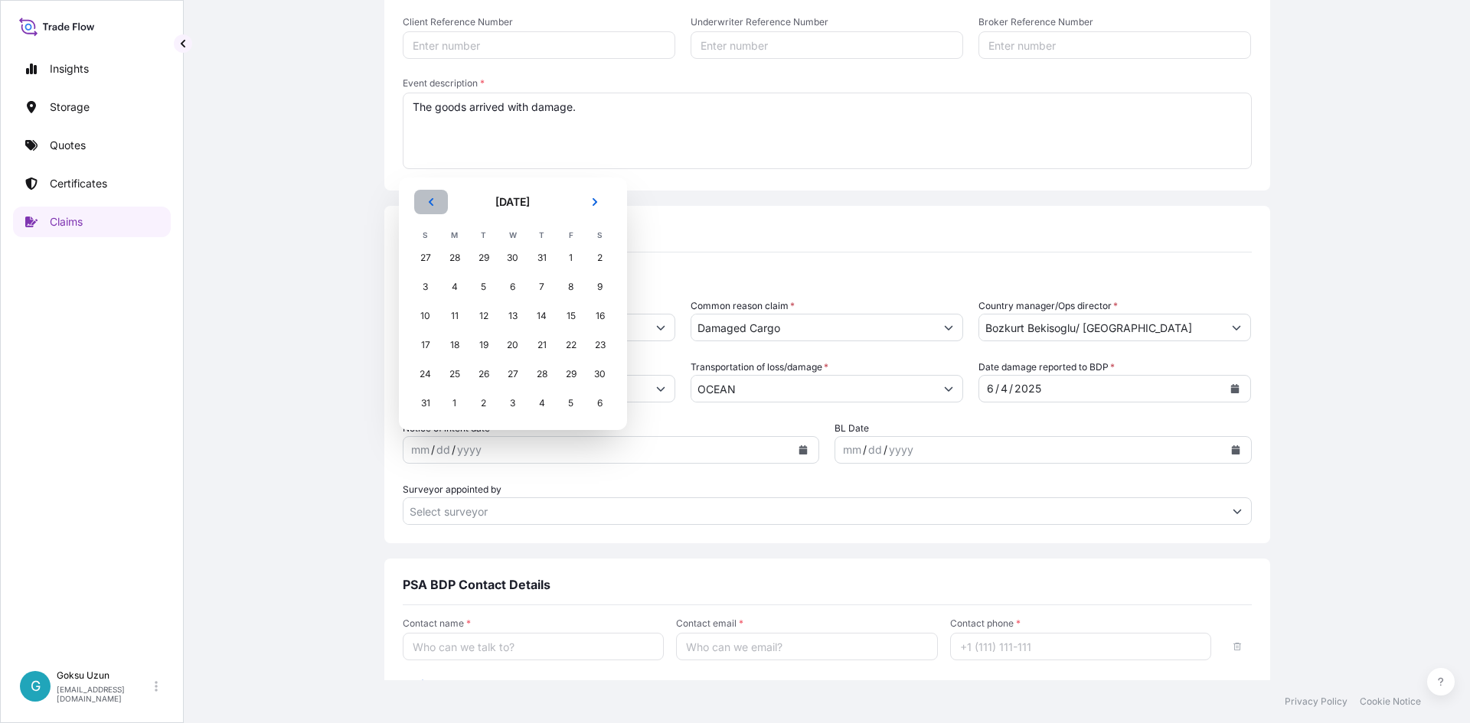
click at [426, 200] on icon "Previous" at bounding box center [430, 201] width 9 height 9
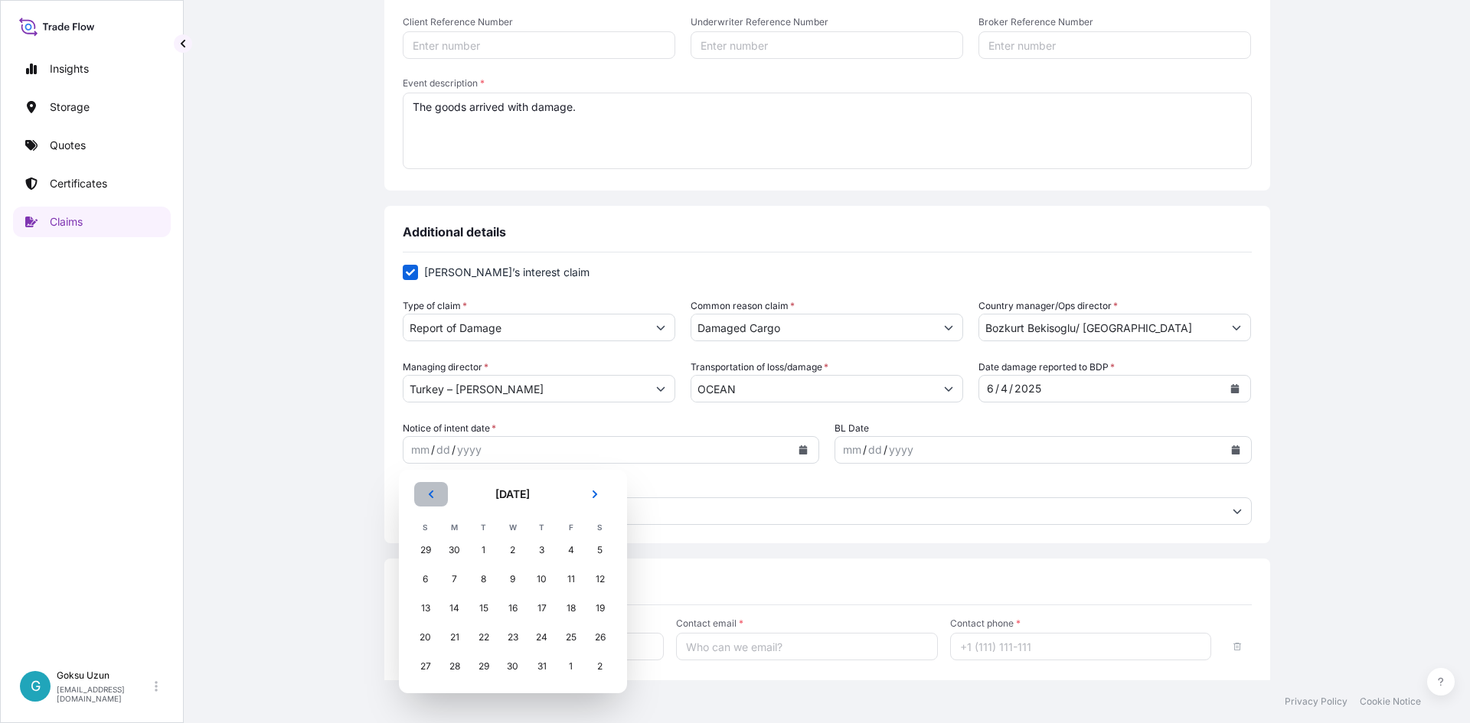
click at [423, 482] on button "Previous" at bounding box center [431, 494] width 34 height 24
click at [515, 545] on div "4" at bounding box center [513, 551] width 28 height 28
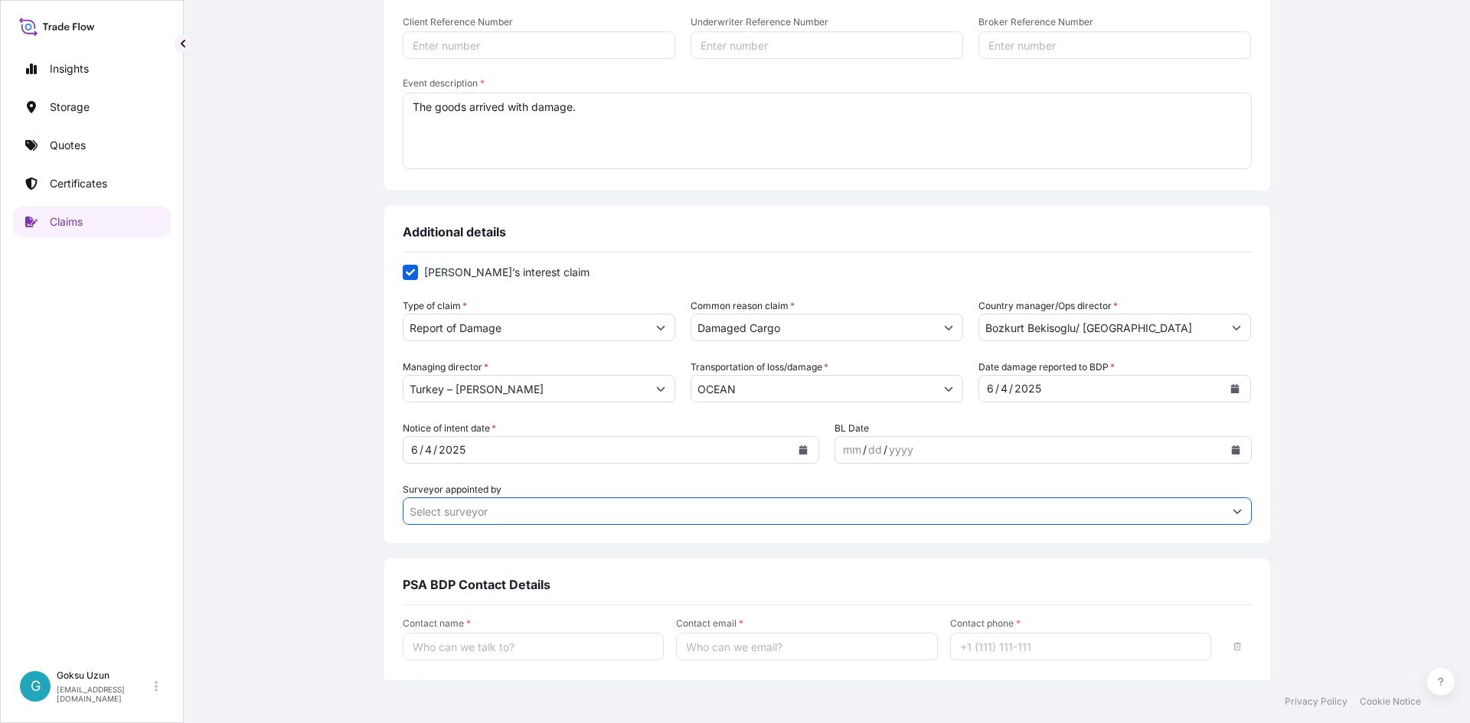
click at [572, 511] on input "Surveyor appointed by" at bounding box center [813, 512] width 820 height 28
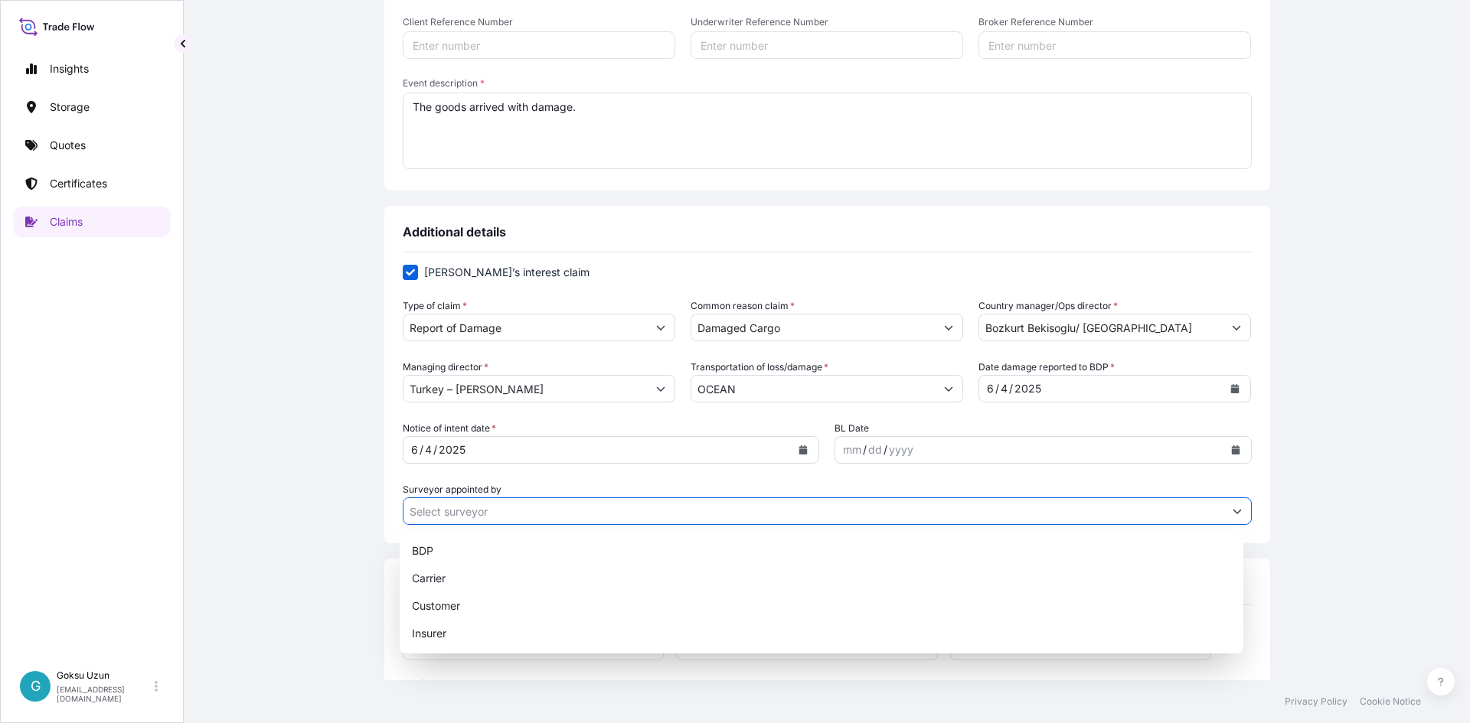
click at [1232, 507] on icon "Show suggestions" at bounding box center [1236, 511] width 9 height 9
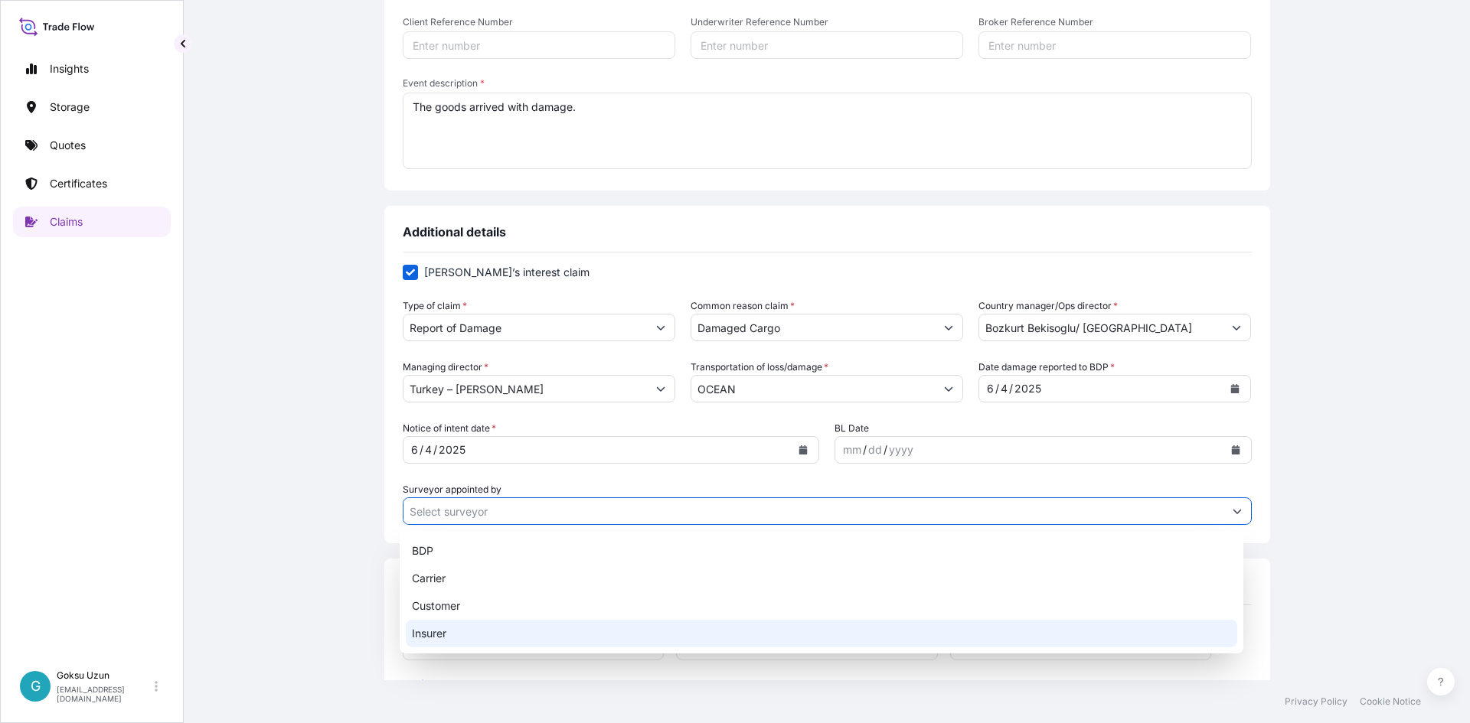
click at [304, 578] on div "Claim details This claim applies to a shipment without a certificate Certificat…" at bounding box center [826, 284] width 1225 height 967
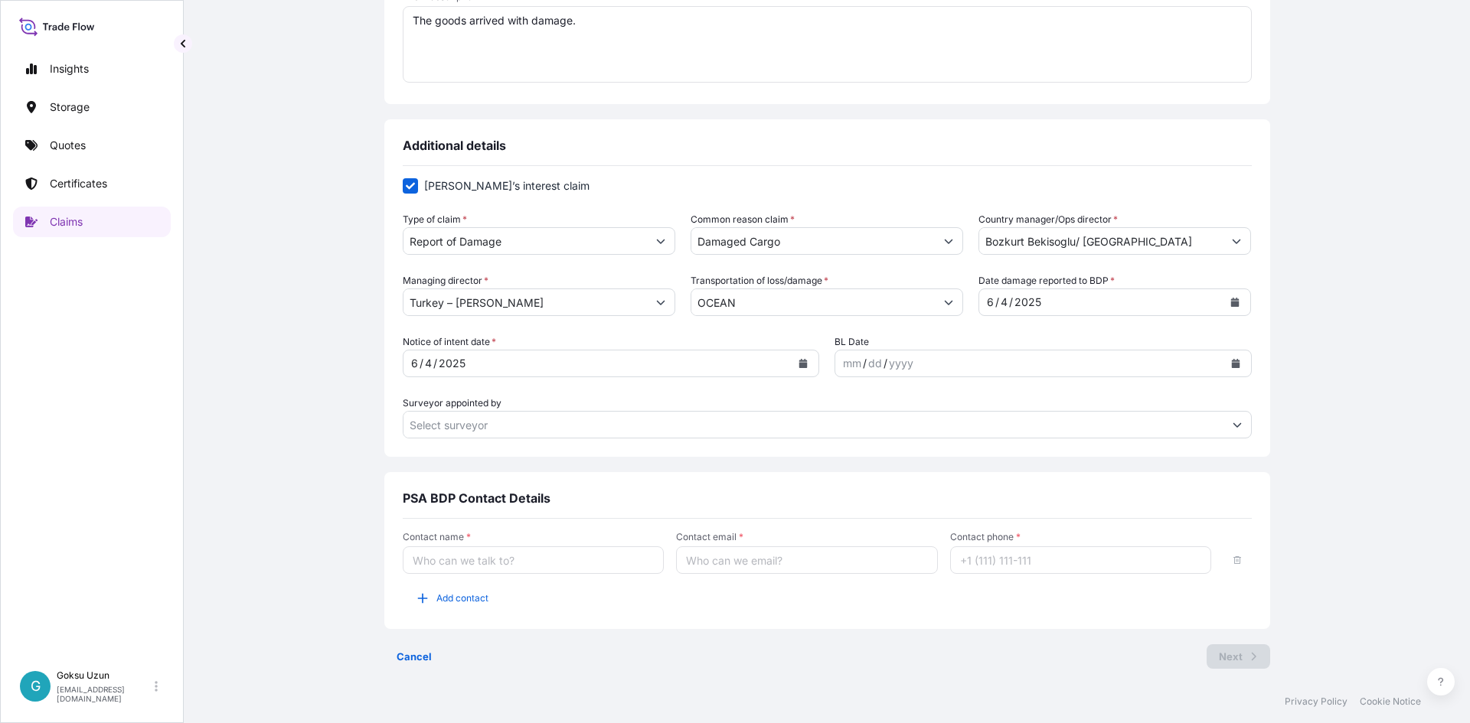
scroll to position [393, 0]
click at [415, 560] on input "Contact name *" at bounding box center [534, 560] width 262 height 28
type input "[PERSON_NAME]"
type input "[EMAIL_ADDRESS][DOMAIN_NAME]"
type input "[PHONE_NUMBER]"
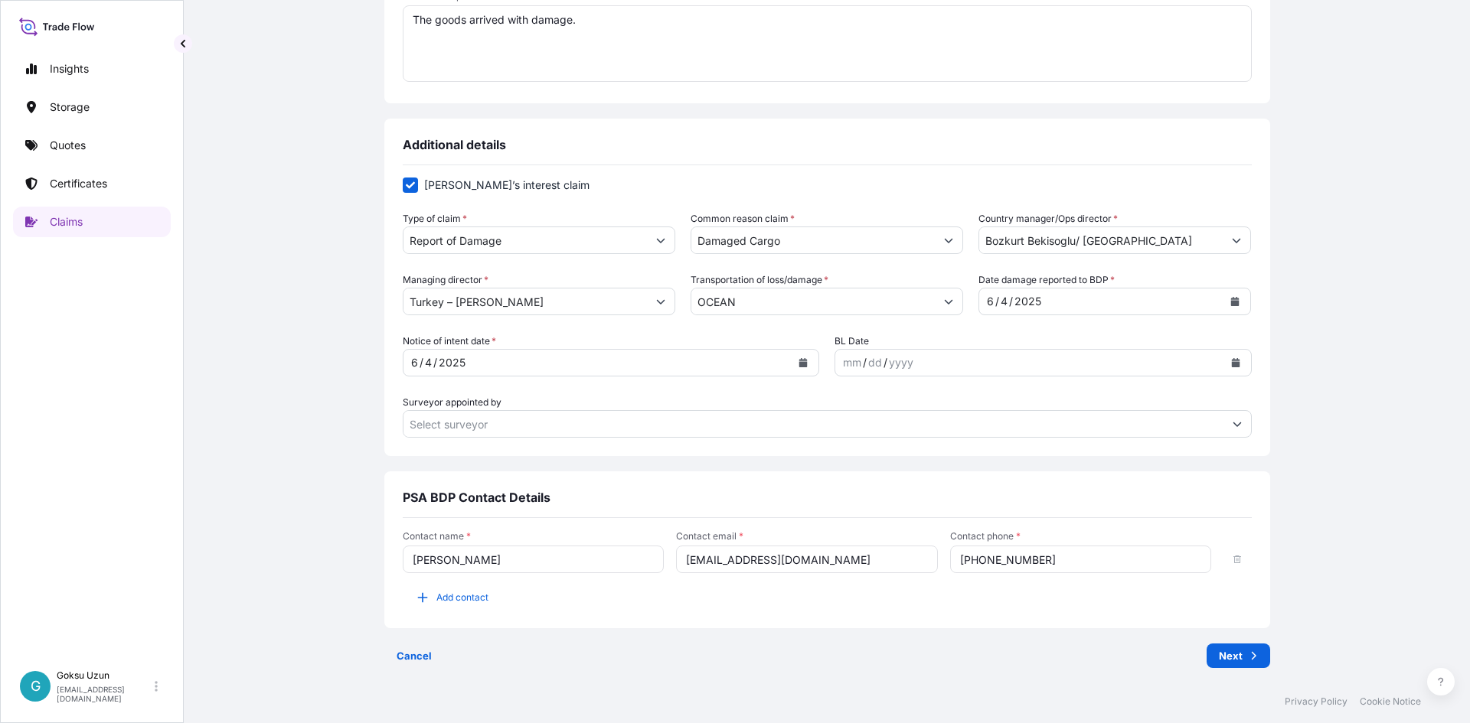
drag, startPoint x: 863, startPoint y: 565, endPoint x: 648, endPoint y: 569, distance: 215.1
click at [648, 569] on div "Contact name * [PERSON_NAME] Contact email * [EMAIL_ADDRESS][DOMAIN_NAME] Conta…" at bounding box center [827, 551] width 849 height 43
type input "[EMAIL_ADDRESS][DOMAIN_NAME]"
click at [1078, 559] on input "[PHONE_NUMBER]" at bounding box center [1081, 560] width 262 height 28
drag, startPoint x: 1077, startPoint y: 558, endPoint x: 919, endPoint y: 554, distance: 157.7
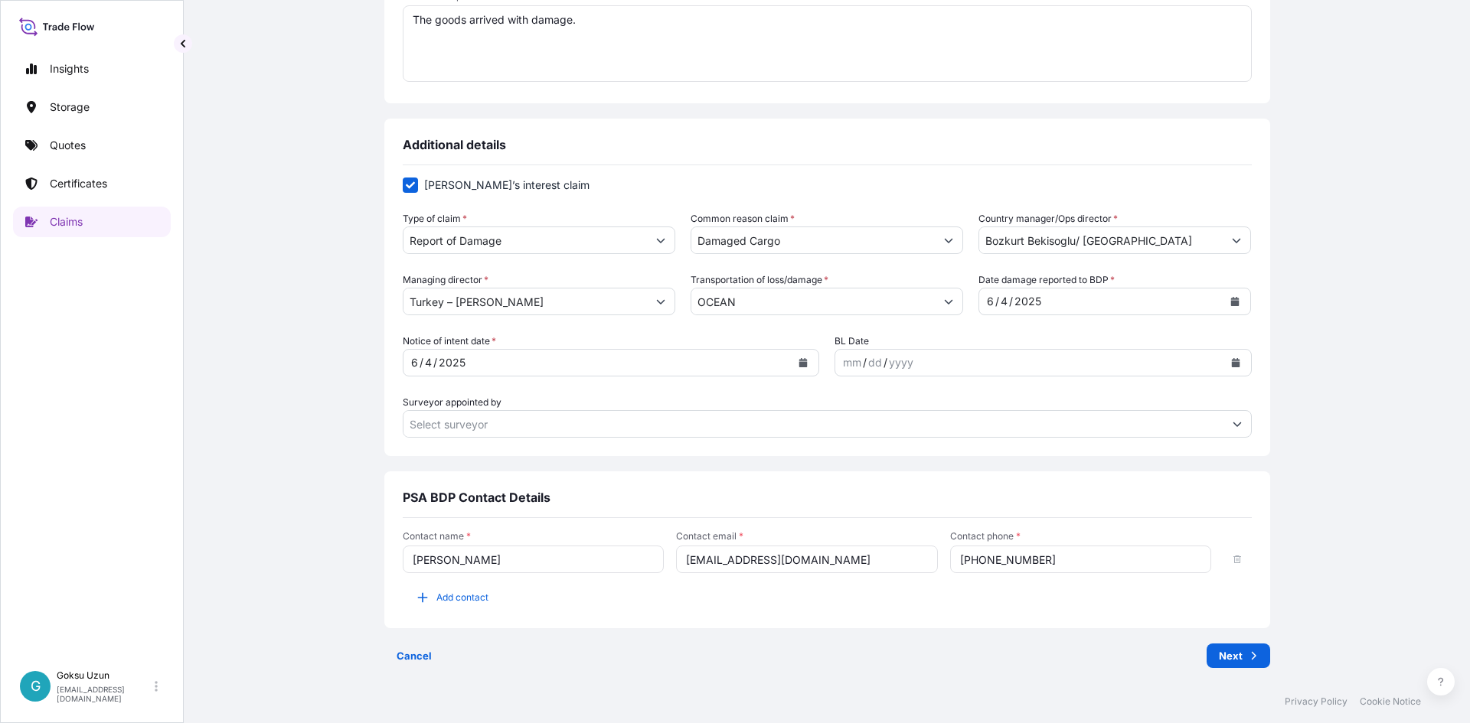
click at [919, 554] on div "Contact name * [PERSON_NAME] Contact email * [EMAIL_ADDRESS][DOMAIN_NAME] Conta…" at bounding box center [827, 551] width 849 height 43
paste input "[PHONE_NUMBER]"
type input "[PHONE_NUMBER]"
click at [951, 641] on div "Claim details This claim applies to a shipment without a certificate Certificat…" at bounding box center [827, 197] width 886 height 967
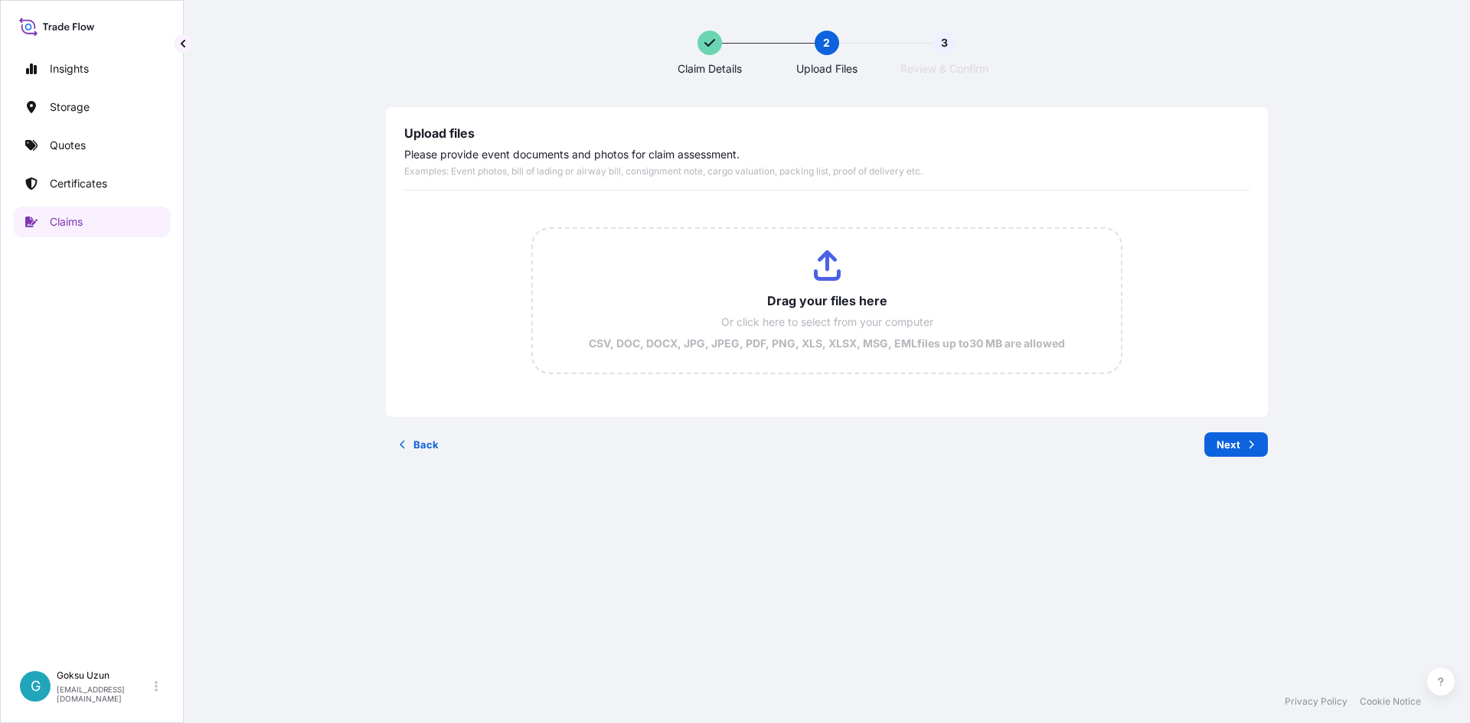
scroll to position [0, 0]
type input "C:\fakepath\[PHONE_NUMBER]_2025-04-10T08_26_09.053564.pdf"
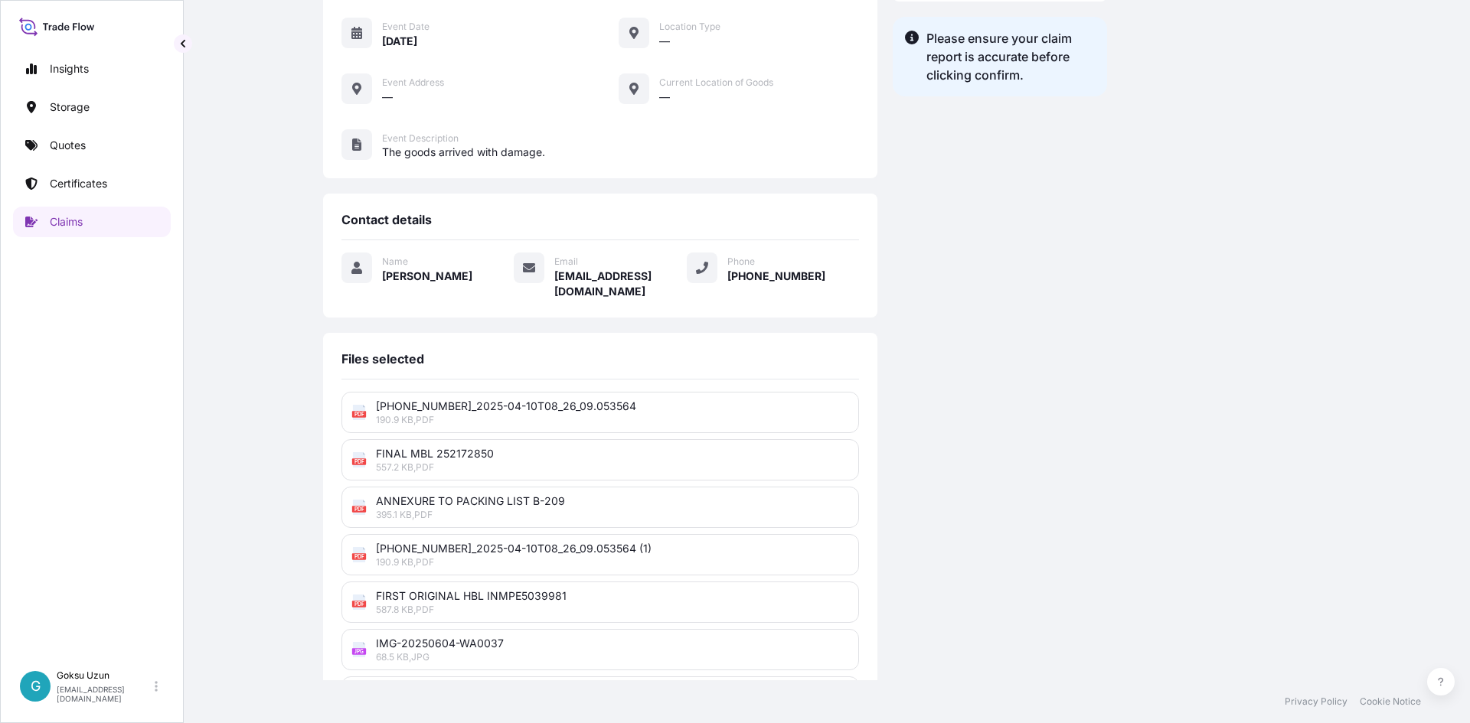
scroll to position [290, 0]
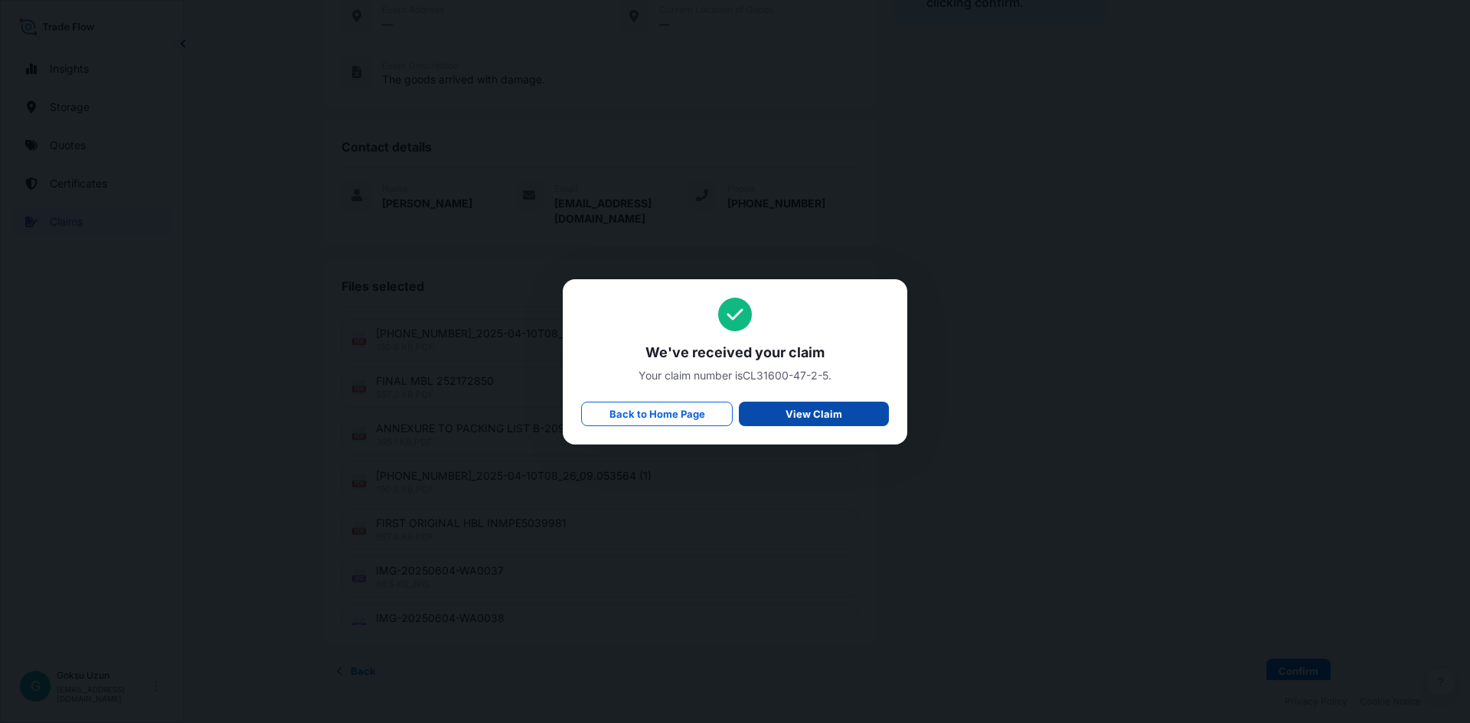
click at [812, 421] on p "View Claim" at bounding box center [813, 413] width 57 height 15
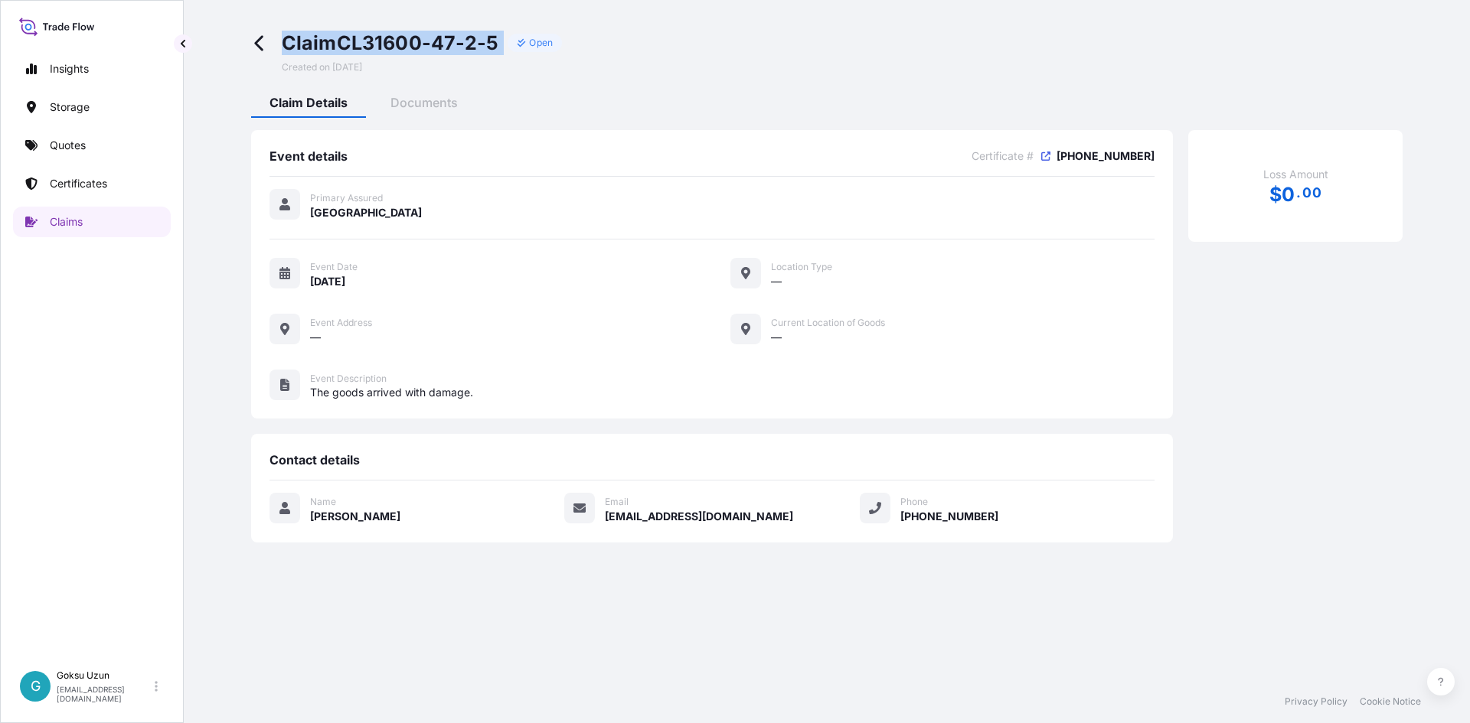
drag, startPoint x: 280, startPoint y: 47, endPoint x: 512, endPoint y: 53, distance: 232.0
click at [512, 53] on div "Claim CL31600-47-2-5 Open Created on [DATE]" at bounding box center [406, 52] width 311 height 43
copy div "Claim CL31600-47-2-5"
click at [576, 620] on div "Claim CL31600-47-2-5 Open Created on [DATE] Claim Details Documents Event detai…" at bounding box center [827, 340] width 1286 height 680
